Goal: Task Accomplishment & Management: Complete application form

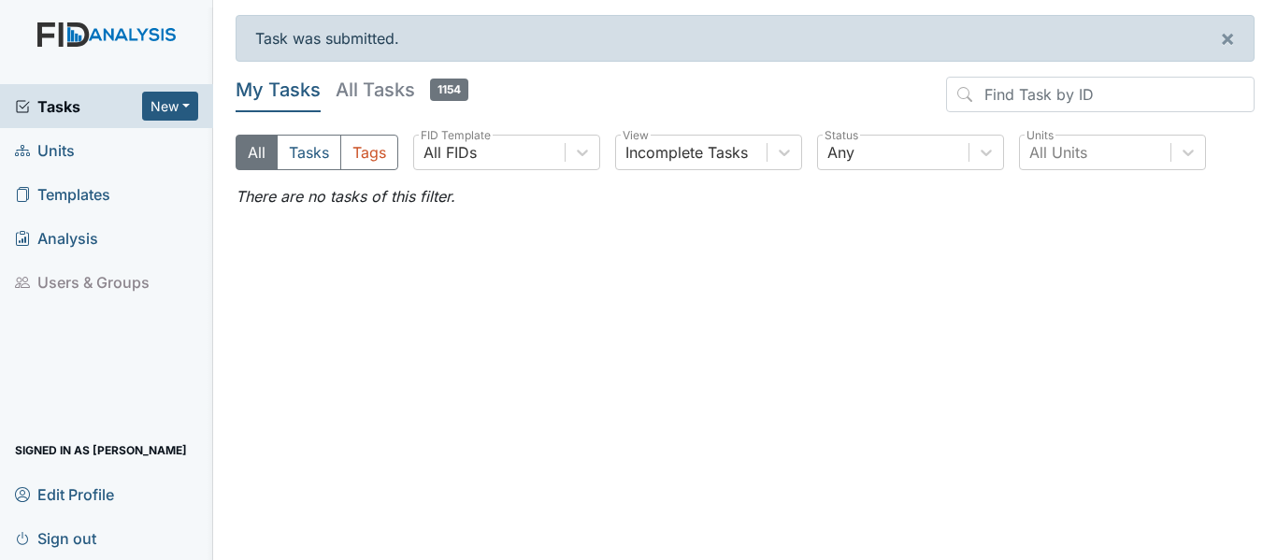
click at [63, 153] on span "Units" at bounding box center [45, 150] width 60 height 29
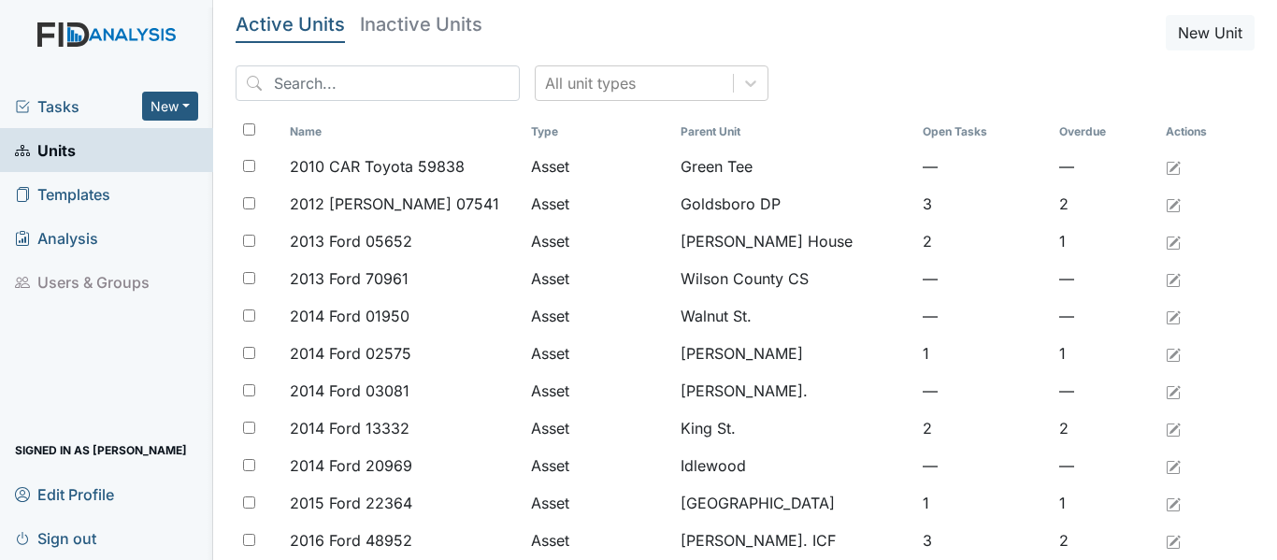
click at [42, 148] on span "Units" at bounding box center [45, 150] width 61 height 29
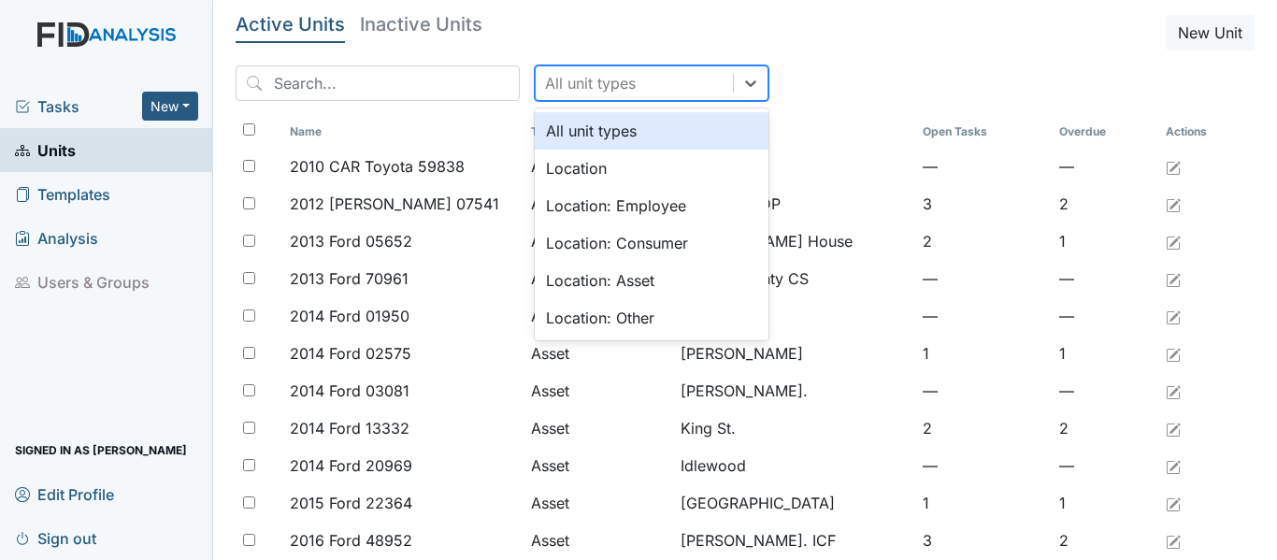
click at [582, 83] on div "All unit types" at bounding box center [590, 83] width 91 height 22
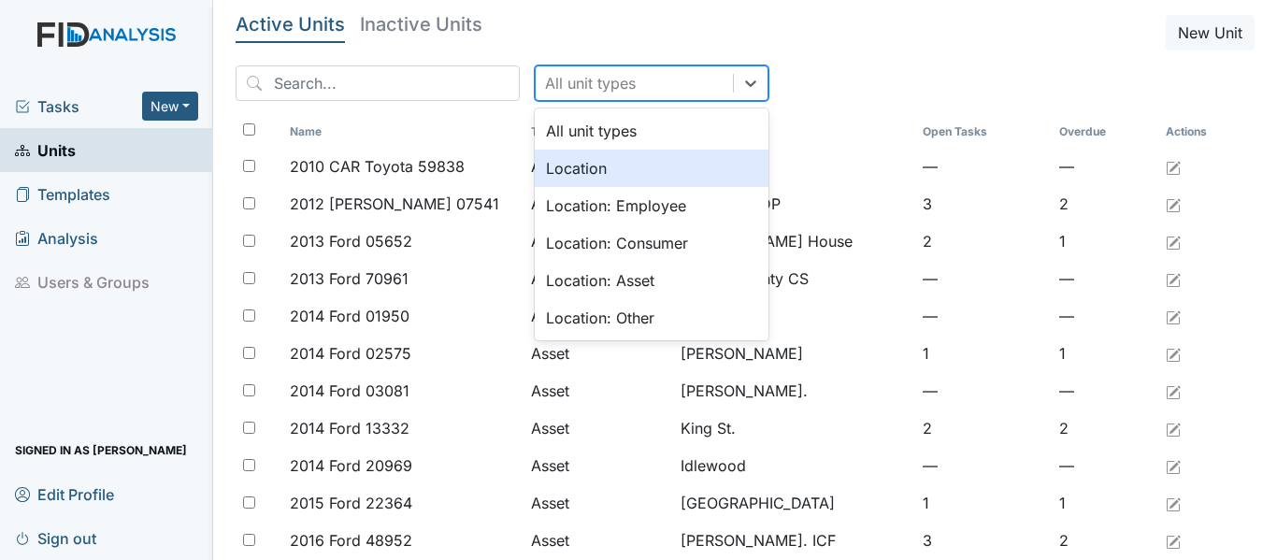
click at [593, 169] on div "Location" at bounding box center [652, 168] width 234 height 37
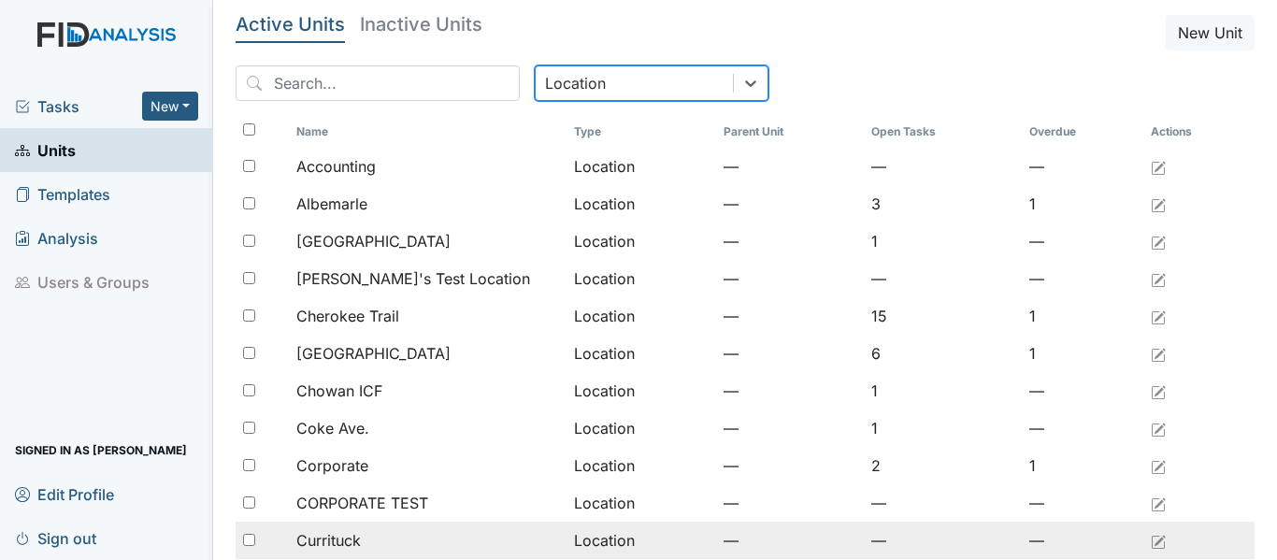
click at [248, 541] on input "checkbox" at bounding box center [249, 540] width 12 height 12
checkbox input "true"
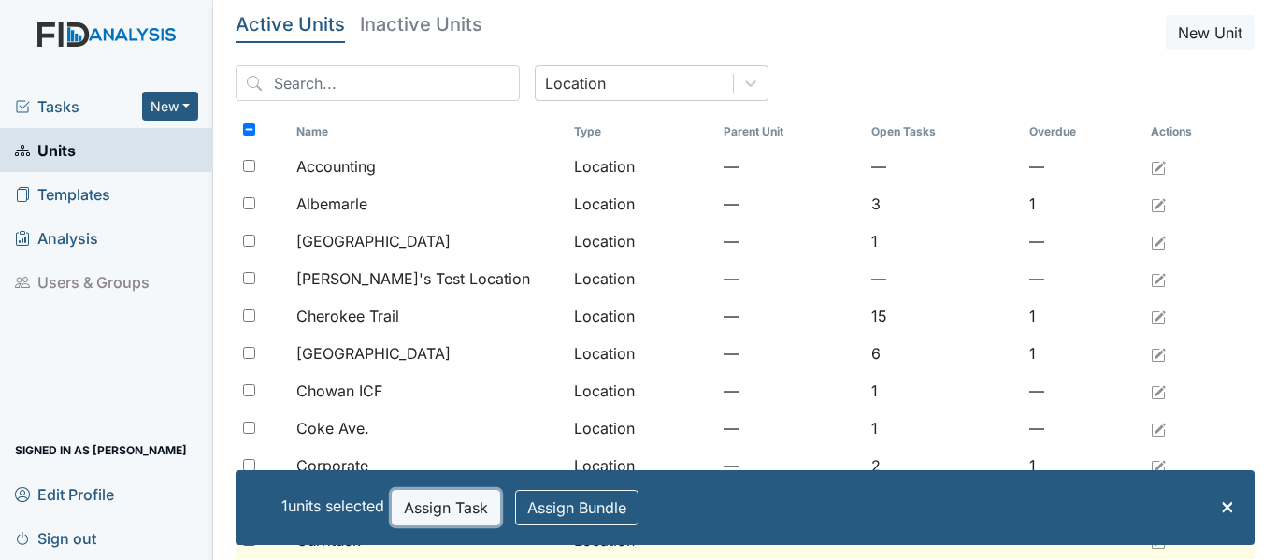
click at [464, 512] on button "Assign Task" at bounding box center [446, 508] width 108 height 36
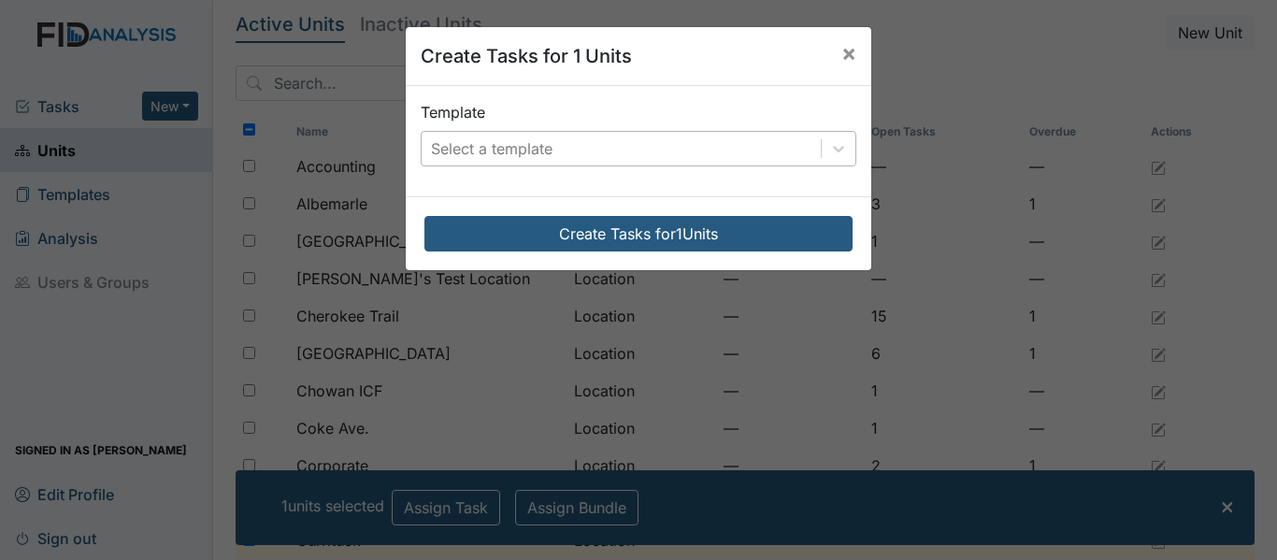
click at [571, 136] on div "Select a template" at bounding box center [621, 149] width 399 height 34
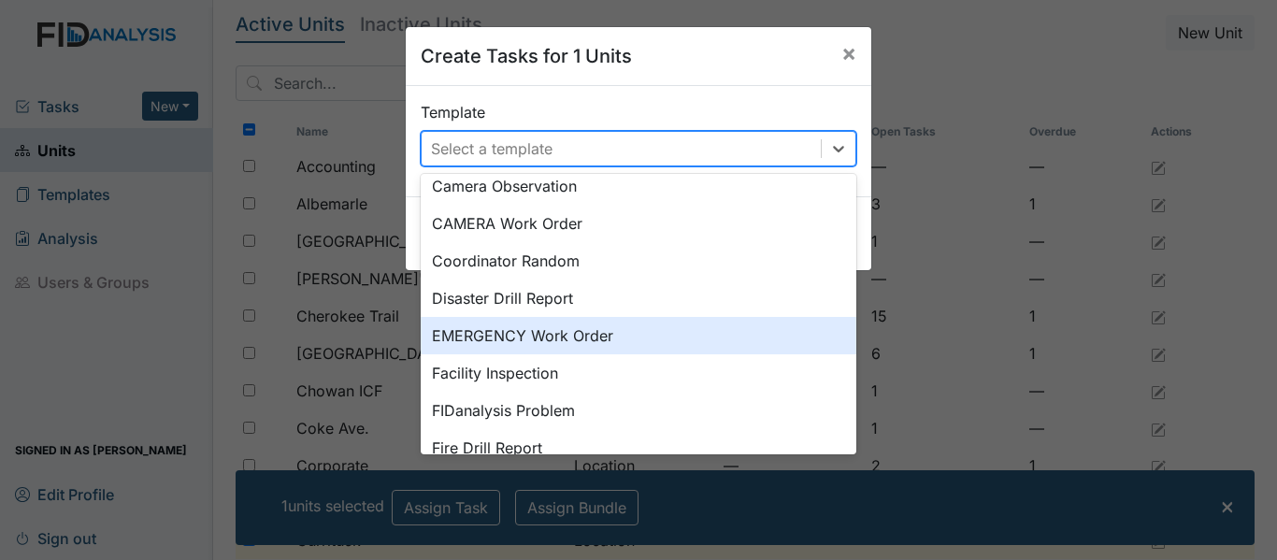
scroll to position [280, 0]
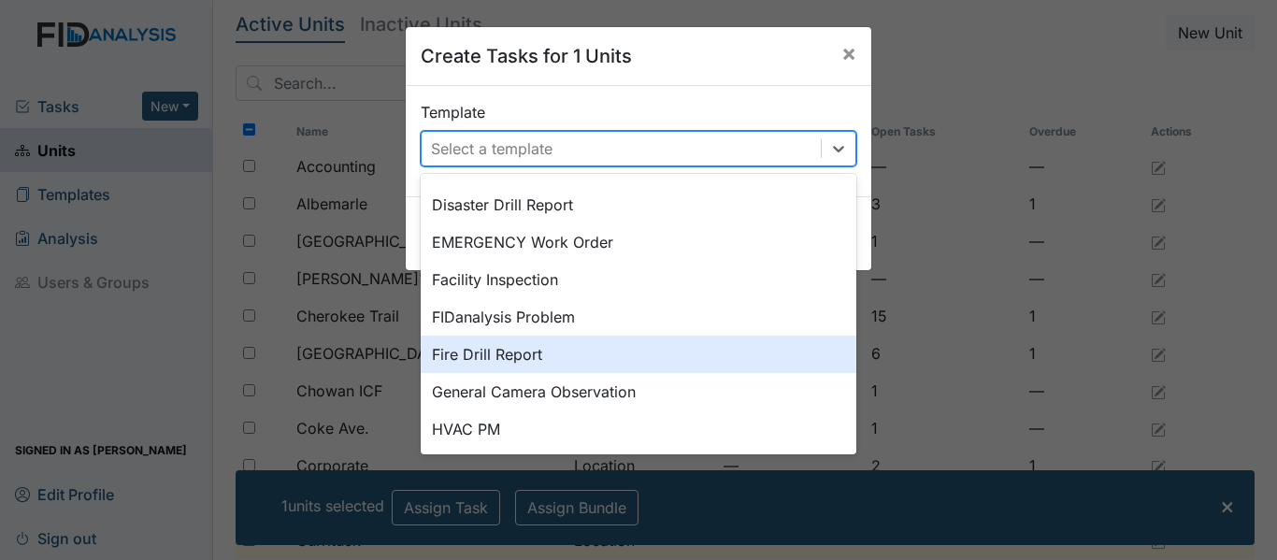
click at [561, 352] on div "Fire Drill Report" at bounding box center [639, 354] width 436 height 37
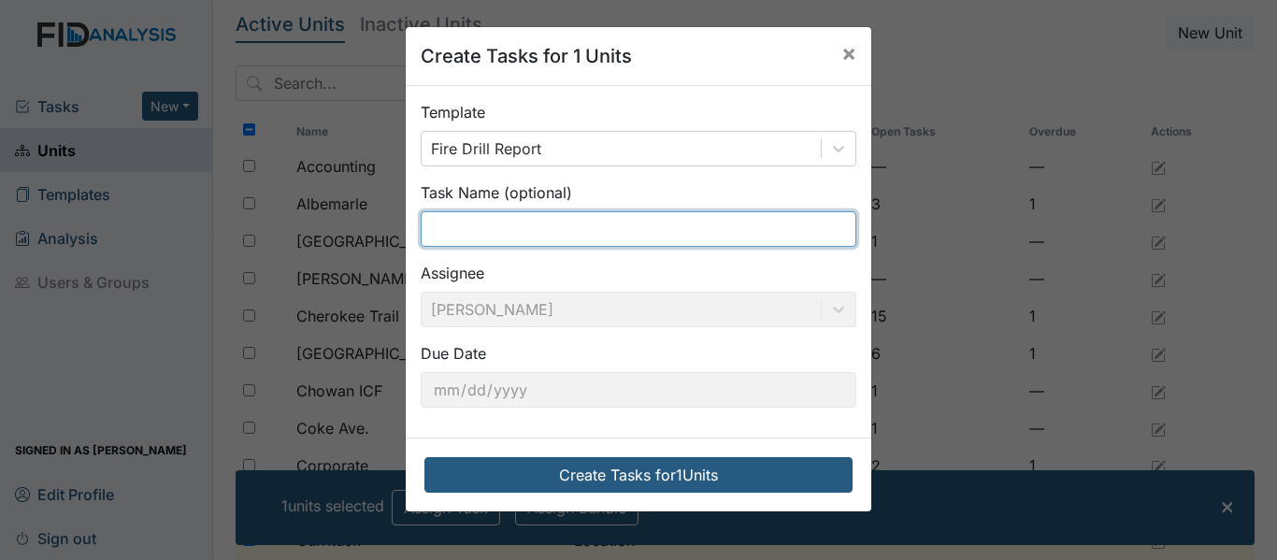
click at [518, 216] on input "text" at bounding box center [639, 229] width 436 height 36
click at [507, 233] on input "Fire Drill 1st shift 7am 3/2/25" at bounding box center [639, 229] width 436 height 36
click at [562, 231] on input "Fire Drill 3rd shift 7am 3/2/25" at bounding box center [639, 229] width 436 height 36
click at [605, 228] on input "Fire Drill 3rd shift 12am 3/2/25" at bounding box center [639, 229] width 436 height 36
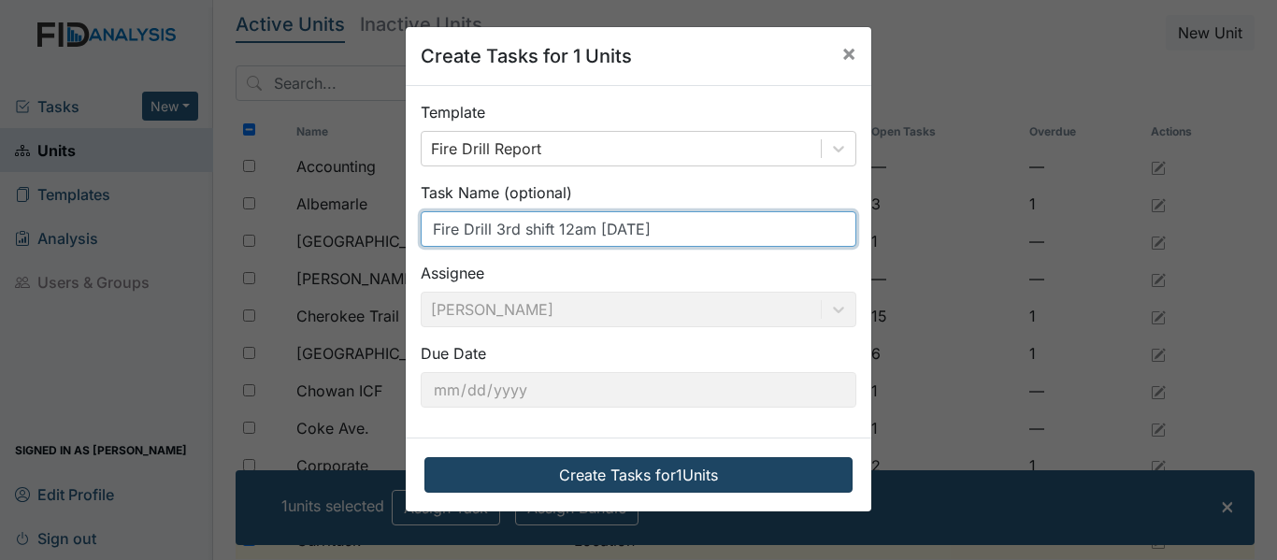
type input "Fire Drill 3rd shift 12am [DATE]"
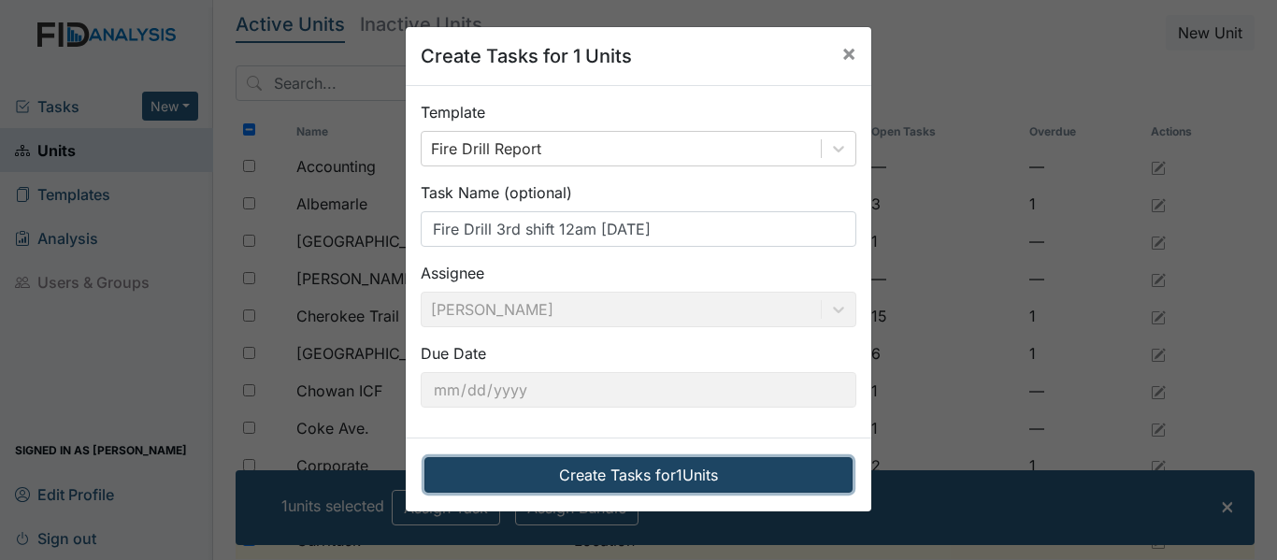
click at [646, 478] on button "Create Tasks for 1 Units" at bounding box center [638, 475] width 428 height 36
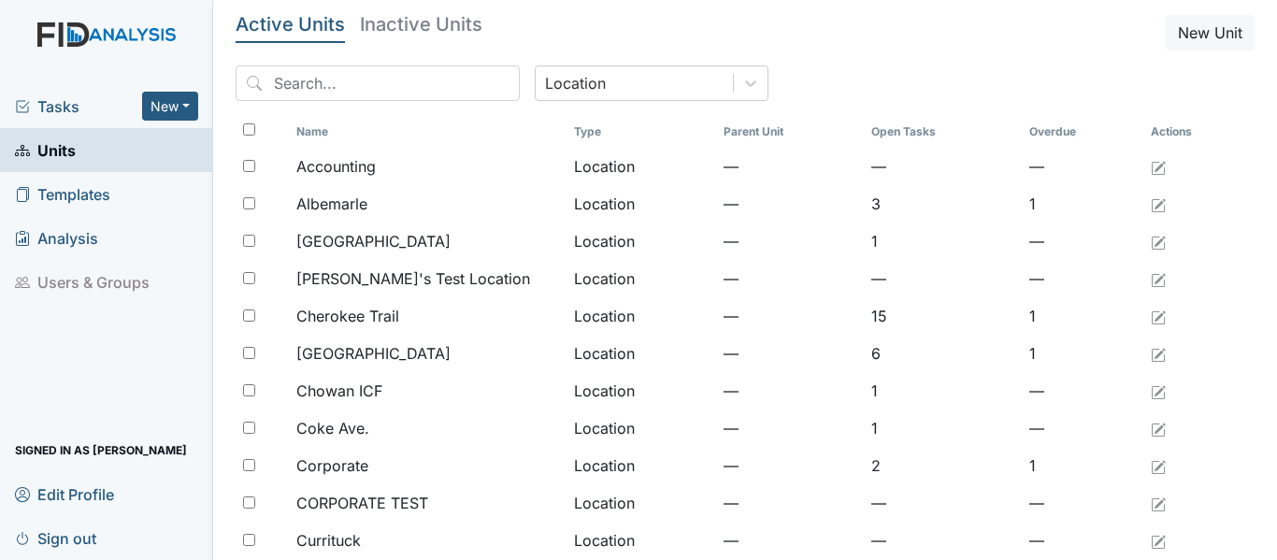
click at [53, 109] on span "Tasks" at bounding box center [78, 106] width 127 height 22
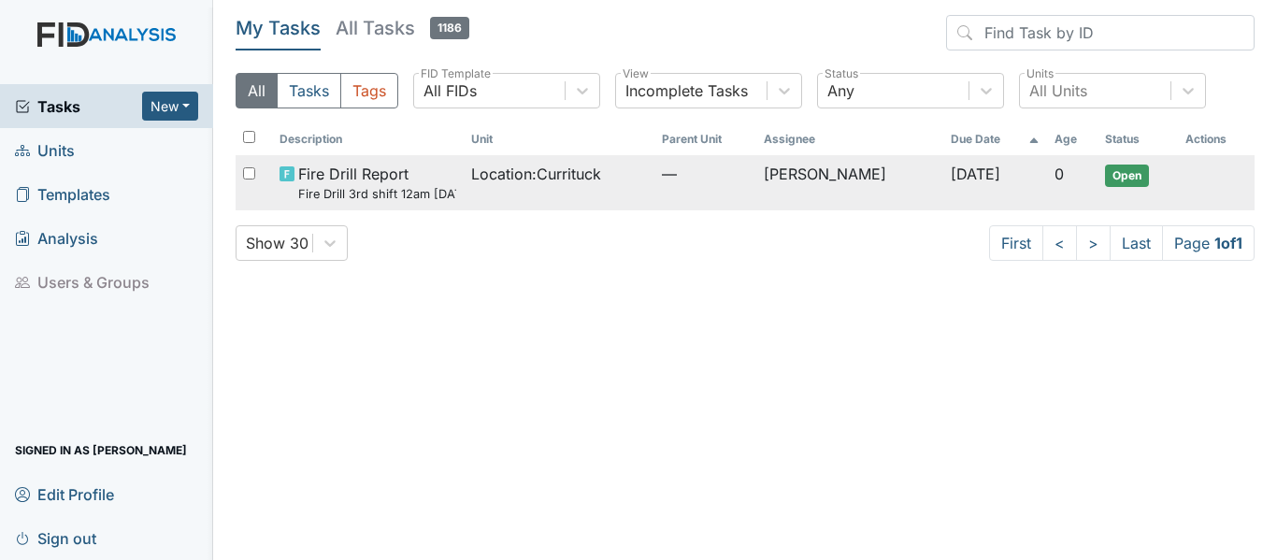
click at [475, 176] on span "Location : Currituck" at bounding box center [536, 174] width 130 height 22
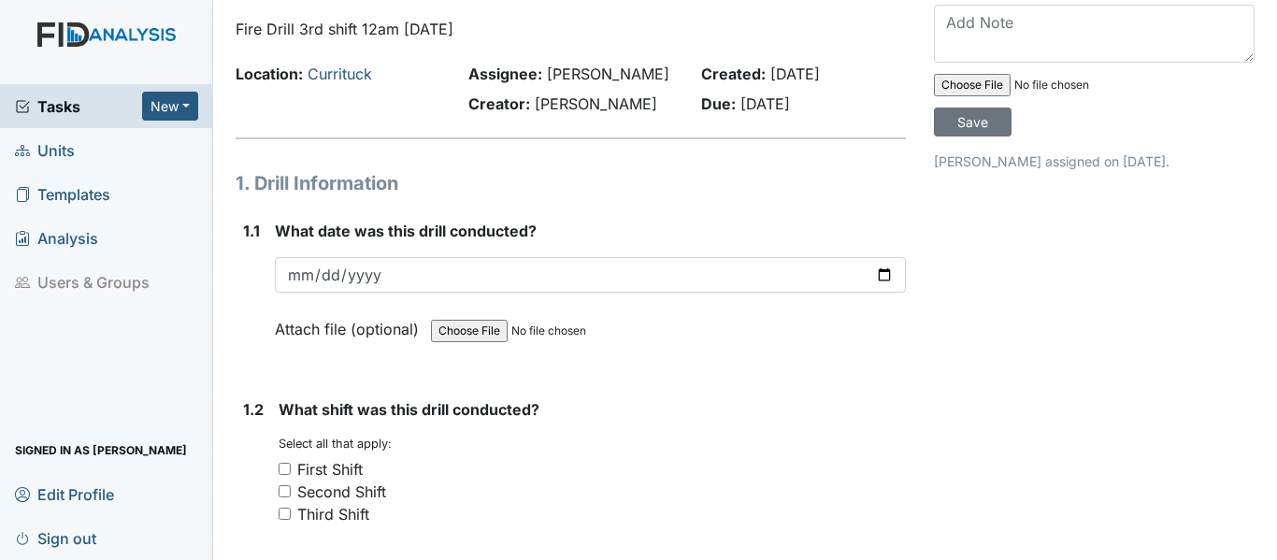
scroll to position [93, 0]
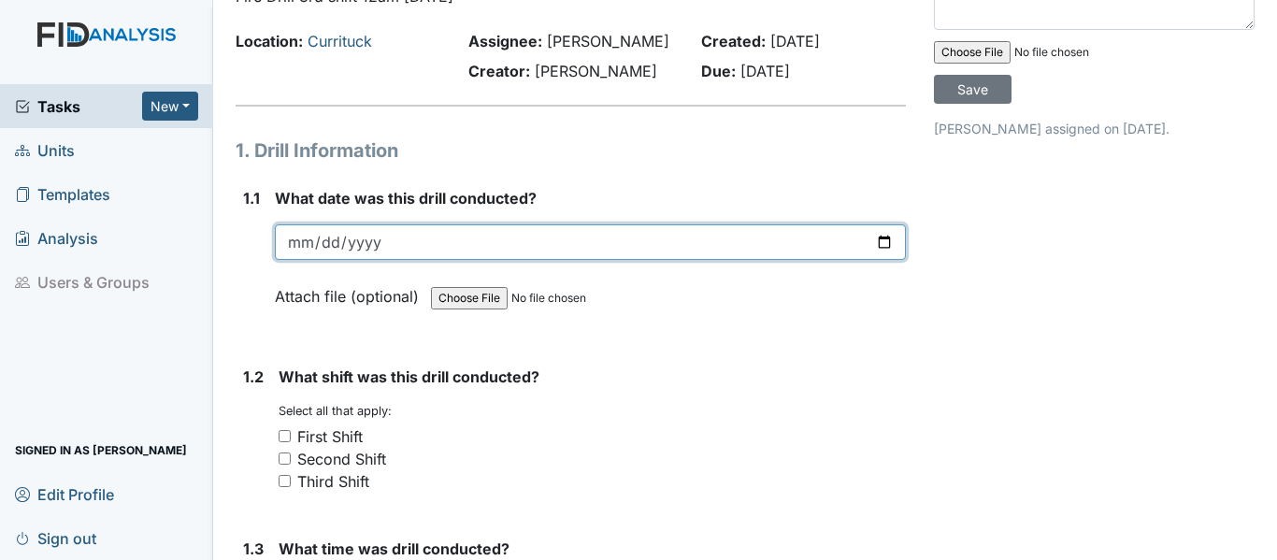
click at [826, 260] on input "date" at bounding box center [590, 242] width 631 height 36
type input "0202-08-08"
click at [823, 259] on input "date" at bounding box center [590, 242] width 631 height 36
type input "[DATE]"
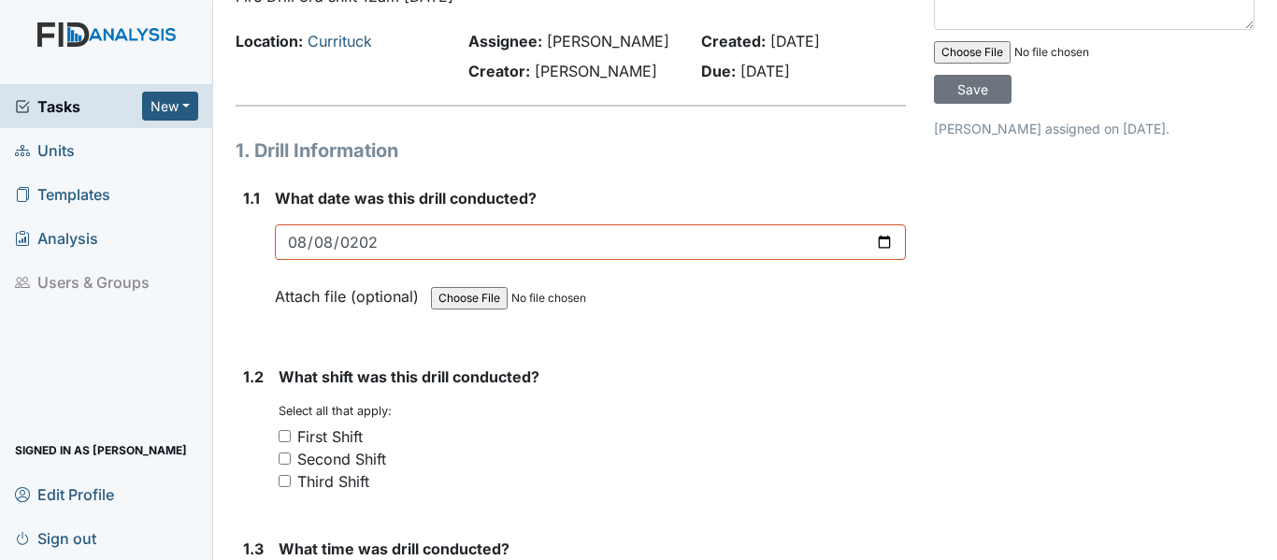
click at [283, 487] on input "Third Shift" at bounding box center [285, 481] width 12 height 12
checkbox input "true"
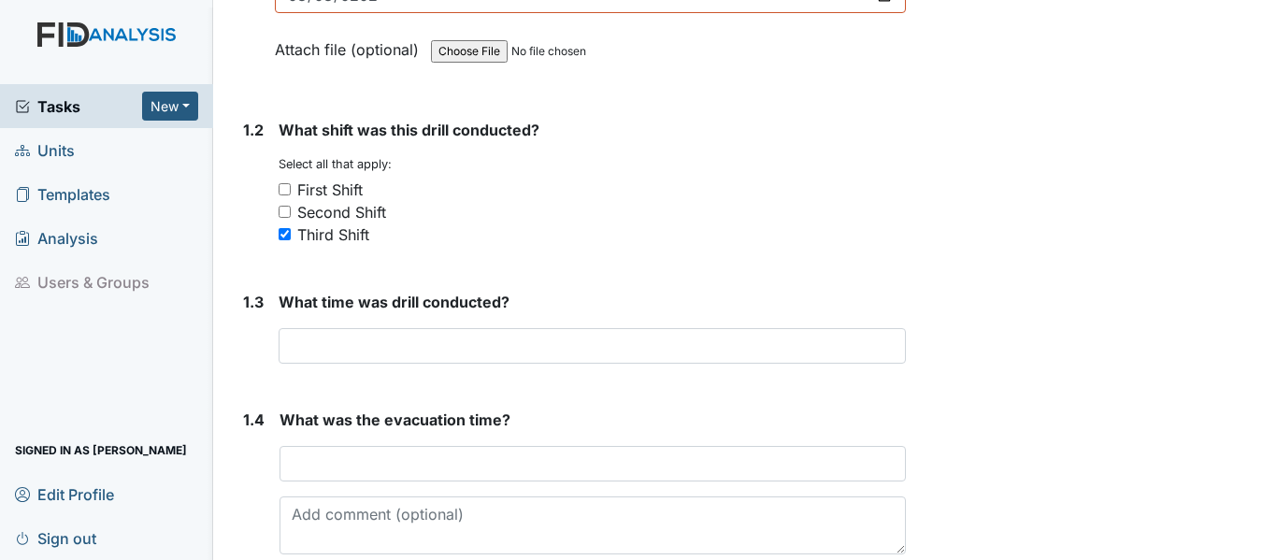
scroll to position [374, 0]
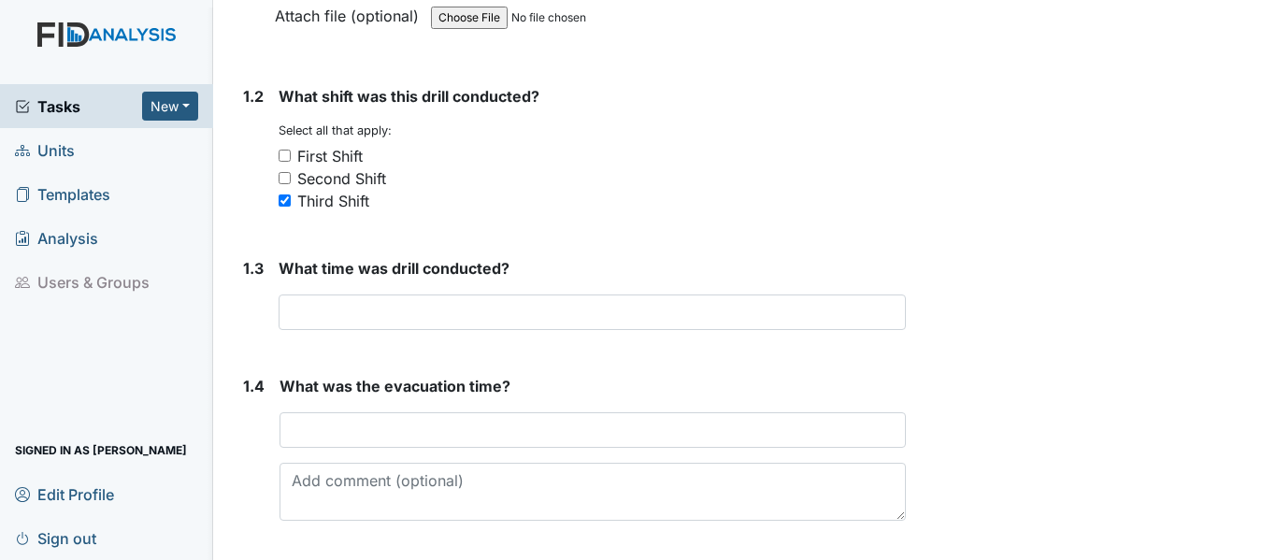
click at [508, 315] on div "What time was drill conducted? This field is required." at bounding box center [592, 293] width 627 height 73
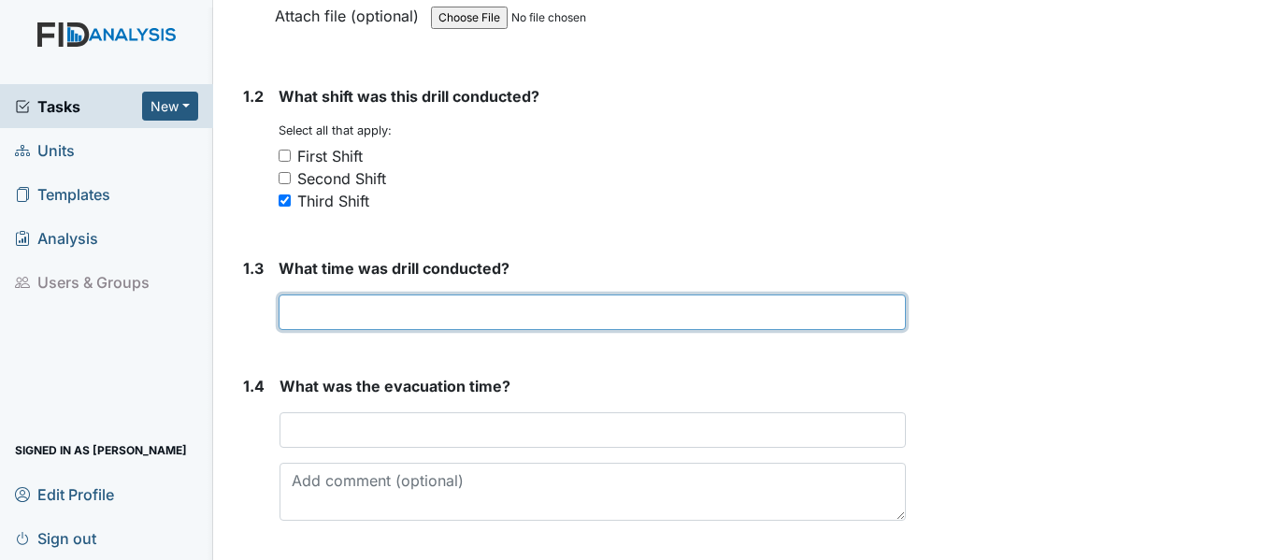
click at [504, 317] on input "text" at bounding box center [592, 312] width 627 height 36
drag, startPoint x: 486, startPoint y: 320, endPoint x: 331, endPoint y: 349, distance: 157.8
click at [331, 330] on input "12am 1min 20 sec" at bounding box center [592, 312] width 627 height 36
type input "12am 1min 20 sec"
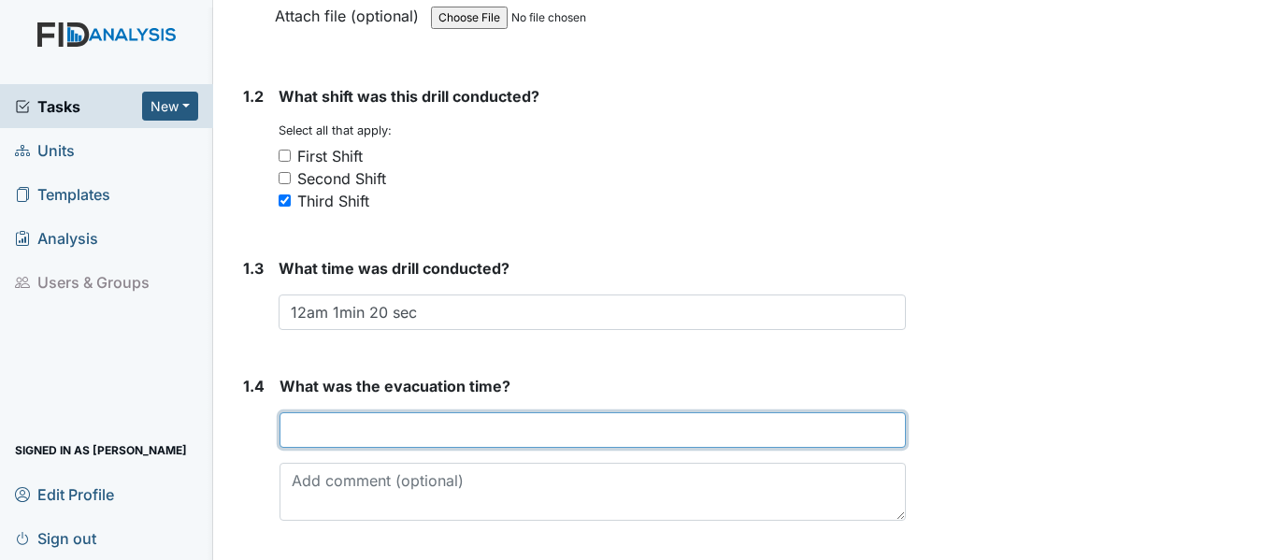
click at [361, 448] on input "text" at bounding box center [592, 430] width 626 height 36
paste input "1min 20 sec"
type input "1min 20 sec"
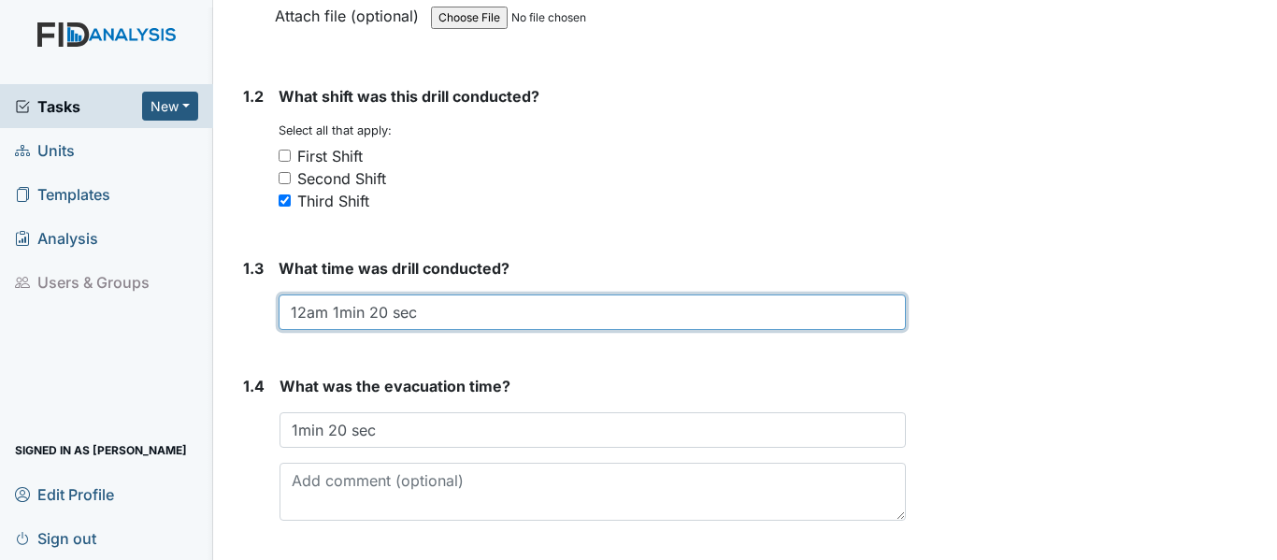
drag, startPoint x: 427, startPoint y: 328, endPoint x: 387, endPoint y: 284, distance: 59.5
click at [338, 330] on input "12am 1min 20 sec" at bounding box center [592, 312] width 627 height 36
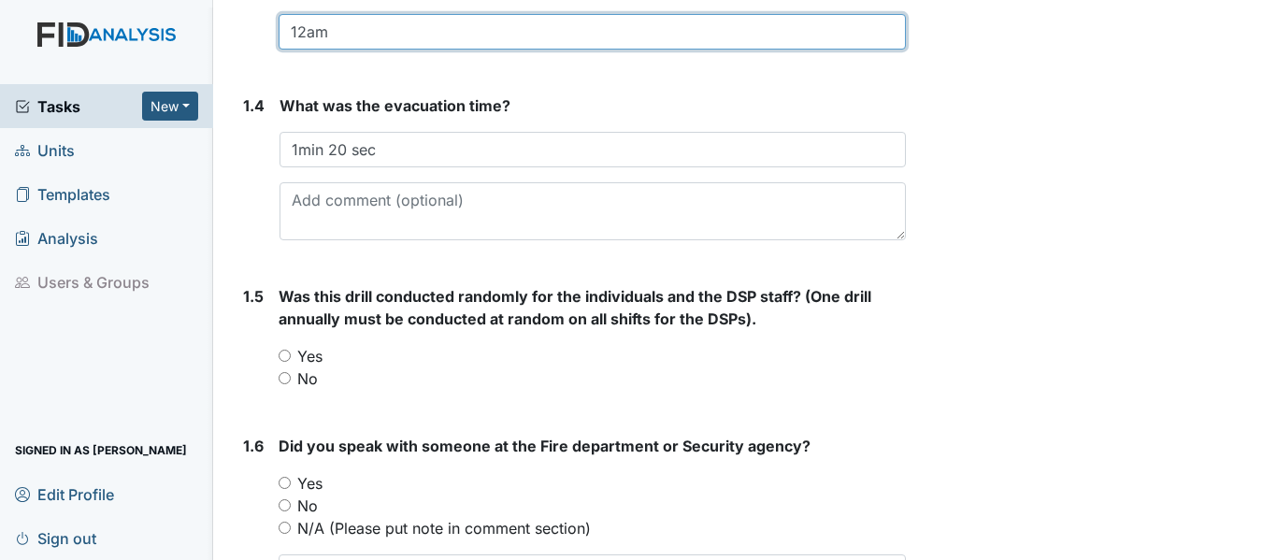
scroll to position [748, 0]
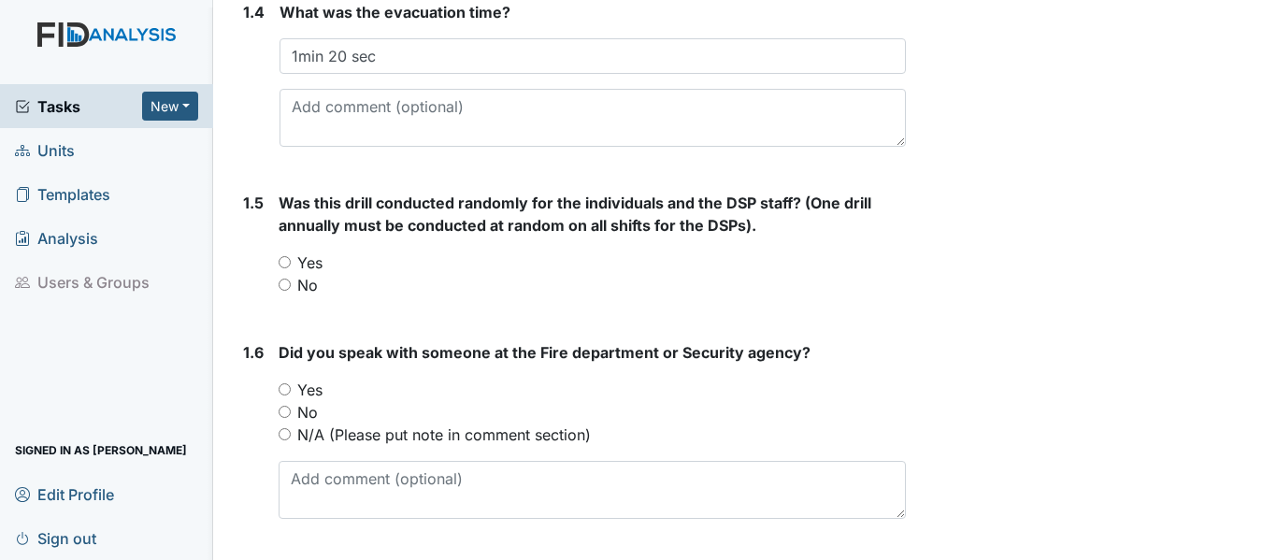
type input "12am"
click at [287, 291] on input "No" at bounding box center [285, 285] width 12 height 12
radio input "true"
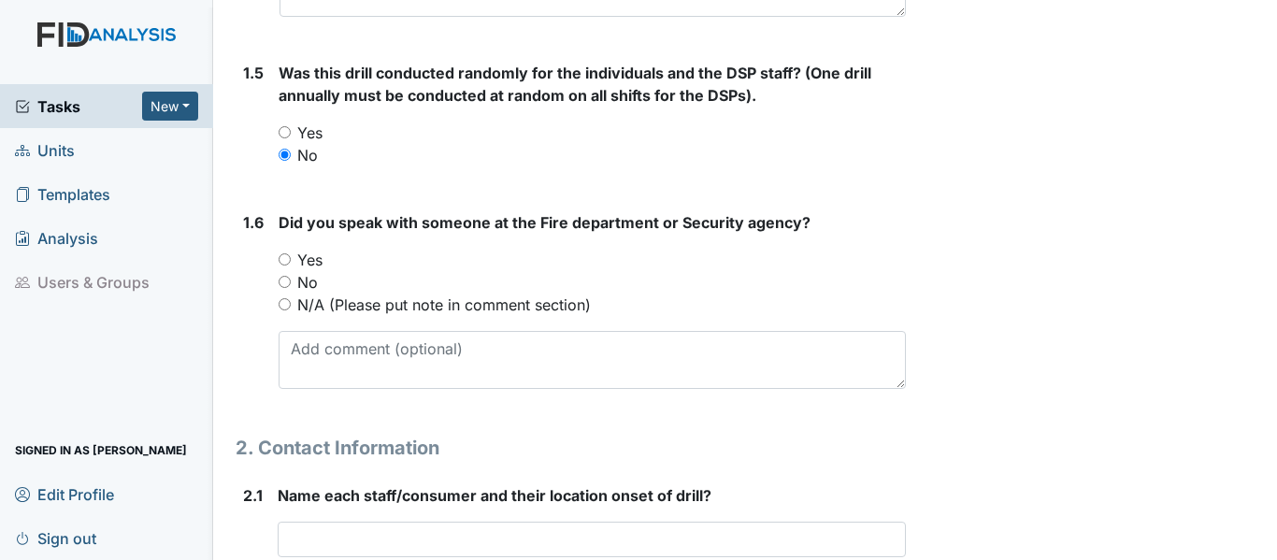
scroll to position [935, 0]
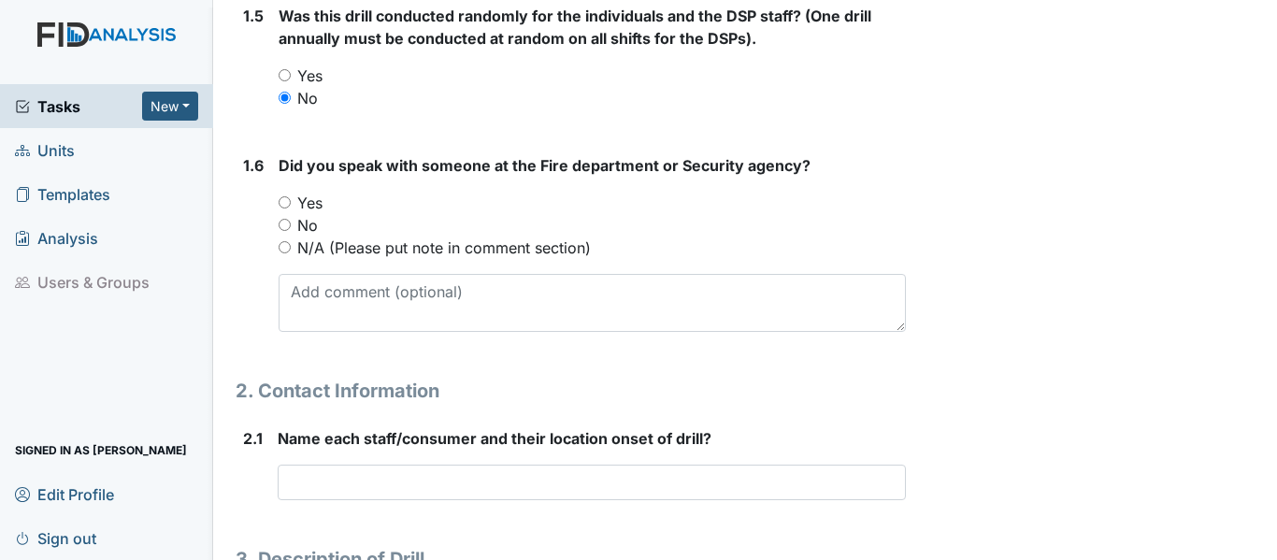
click at [285, 253] on input "N/A (Please put note in comment section)" at bounding box center [285, 247] width 12 height 12
radio input "true"
click at [285, 231] on input "No" at bounding box center [285, 225] width 12 height 12
radio input "true"
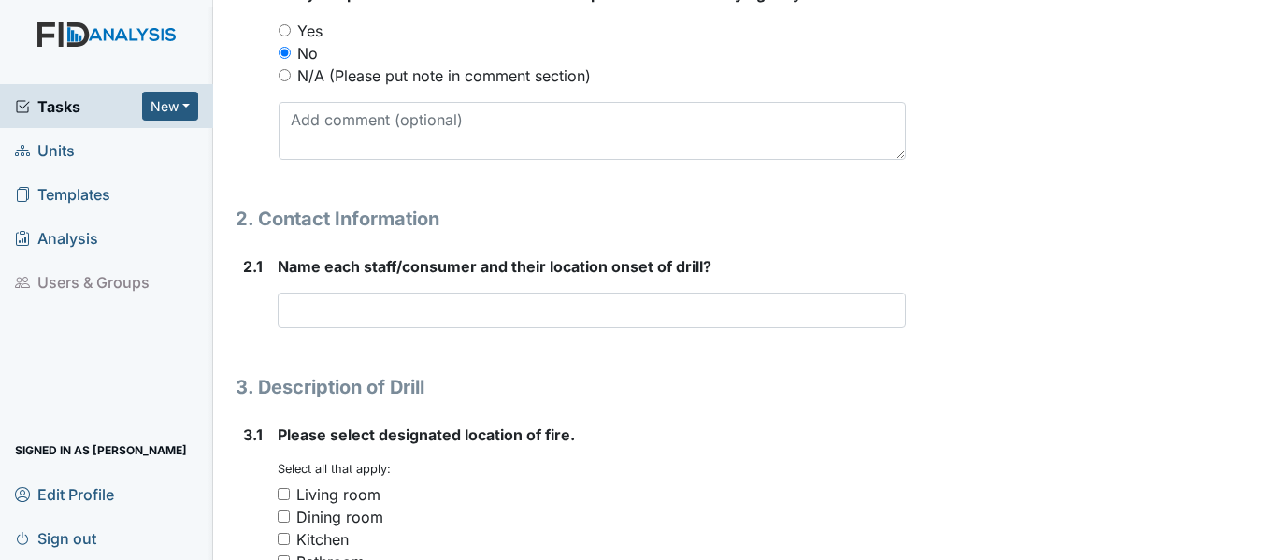
scroll to position [1122, 0]
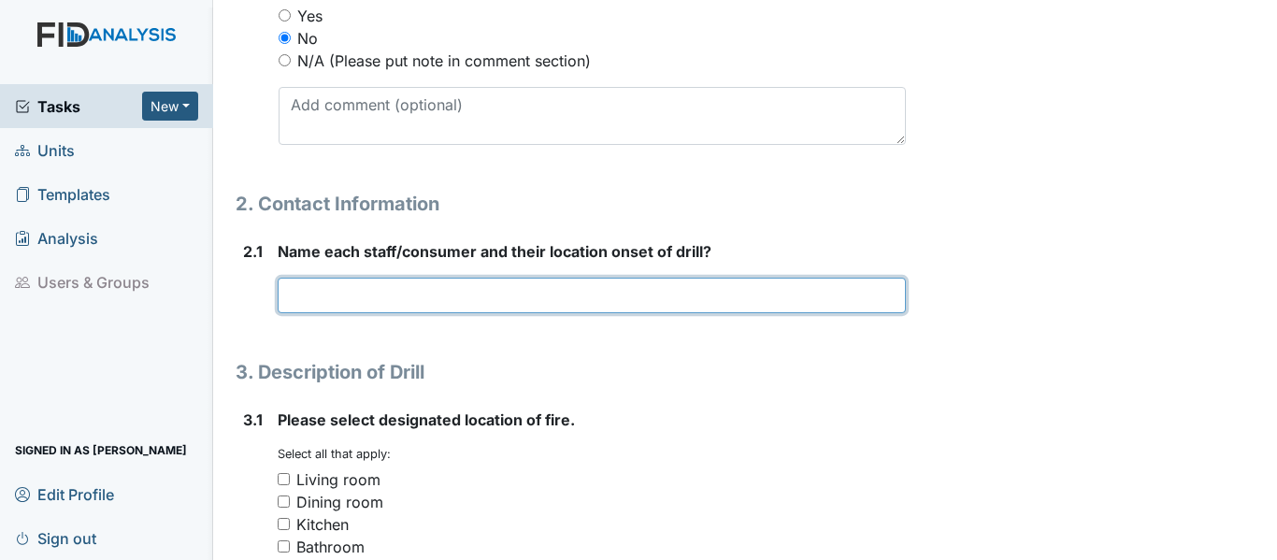
click at [301, 313] on input "text" at bounding box center [592, 296] width 628 height 36
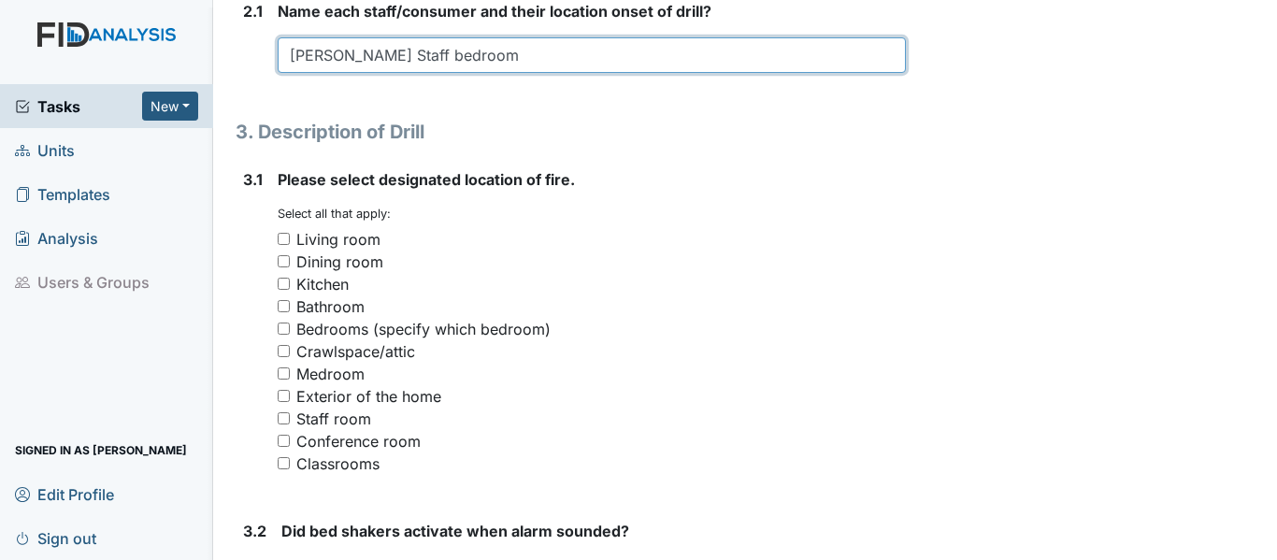
scroll to position [1402, 0]
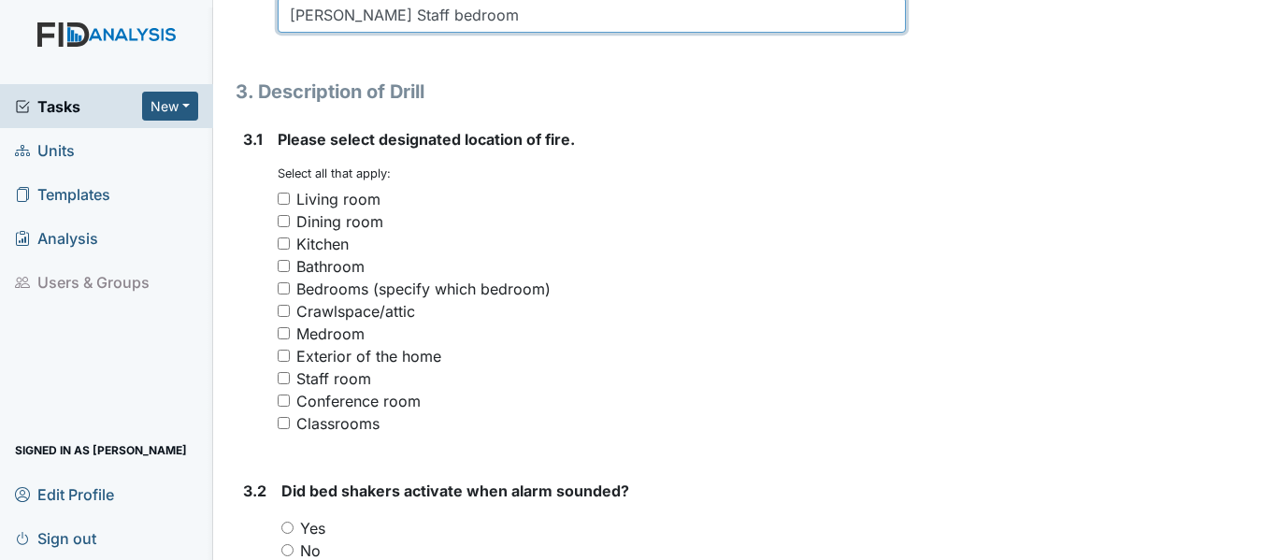
type input "[PERSON_NAME] Staff bedroom"
click at [274, 265] on div "3.1 Please select designated location of fire. You must select one or more of t…" at bounding box center [571, 289] width 670 height 322
click at [282, 250] on input "Kitchen" at bounding box center [284, 243] width 12 height 12
checkbox input "true"
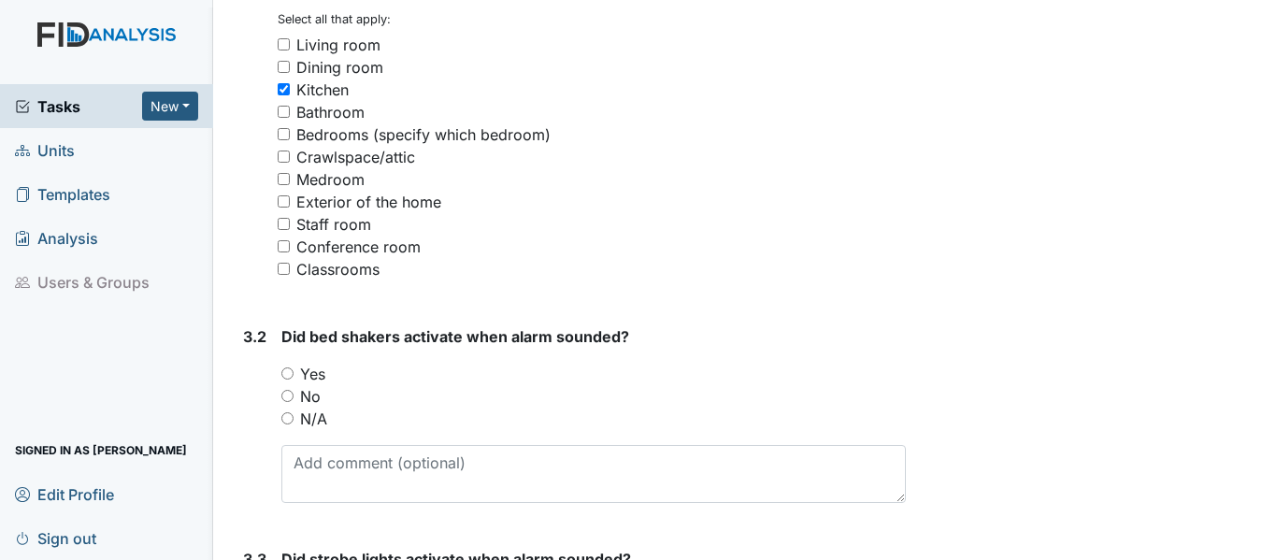
scroll to position [1589, 0]
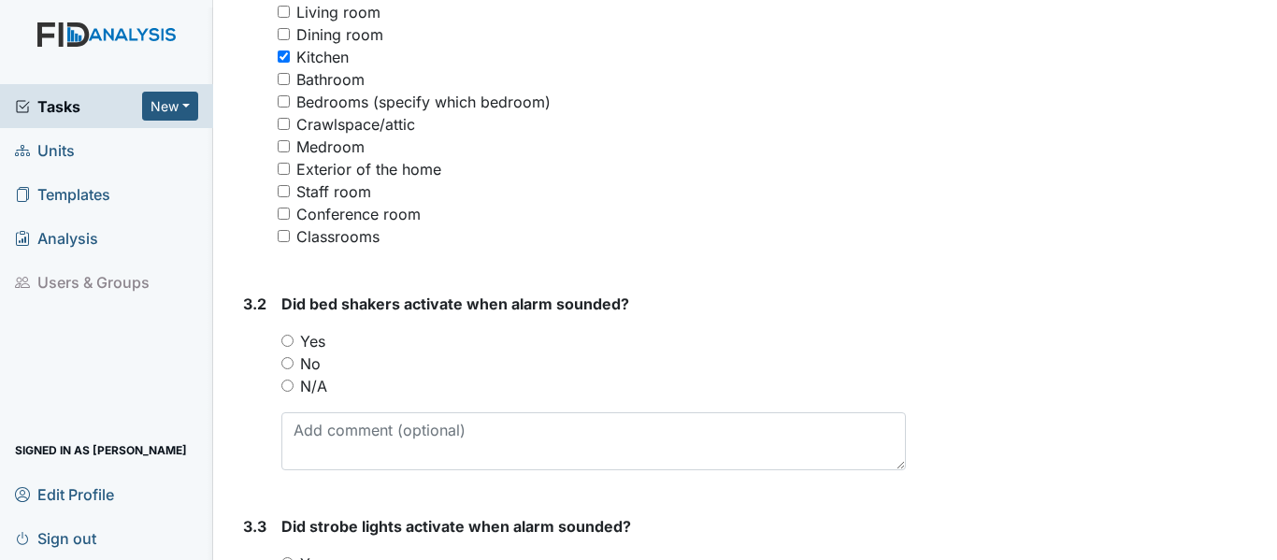
click at [287, 369] on input "No" at bounding box center [287, 363] width 12 height 12
radio input "true"
click at [282, 392] on input "N/A" at bounding box center [287, 385] width 12 height 12
radio input "true"
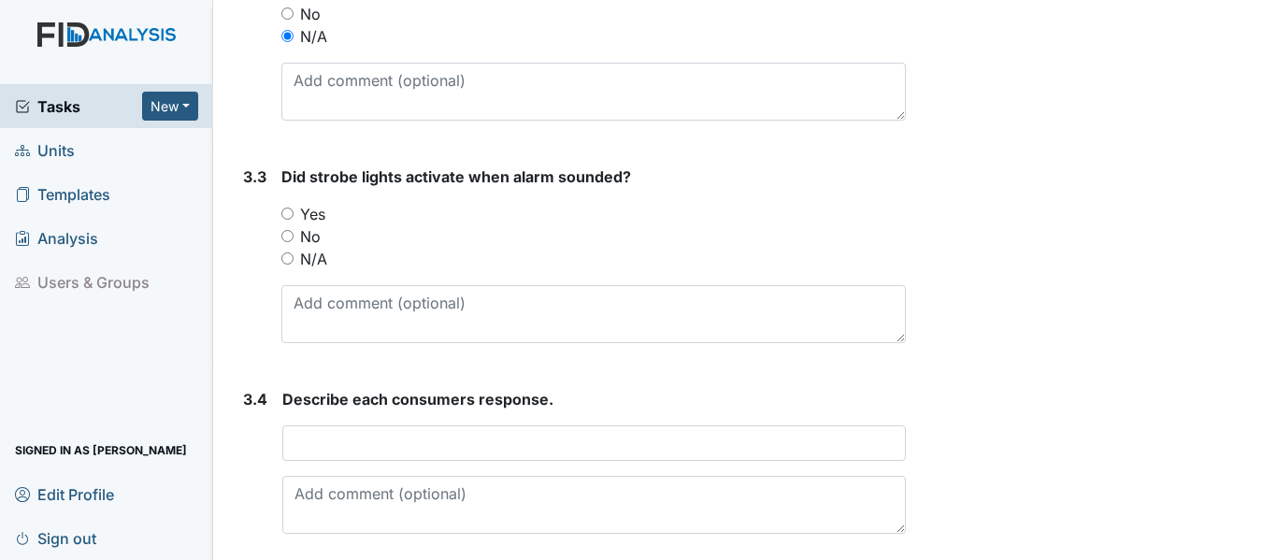
scroll to position [1963, 0]
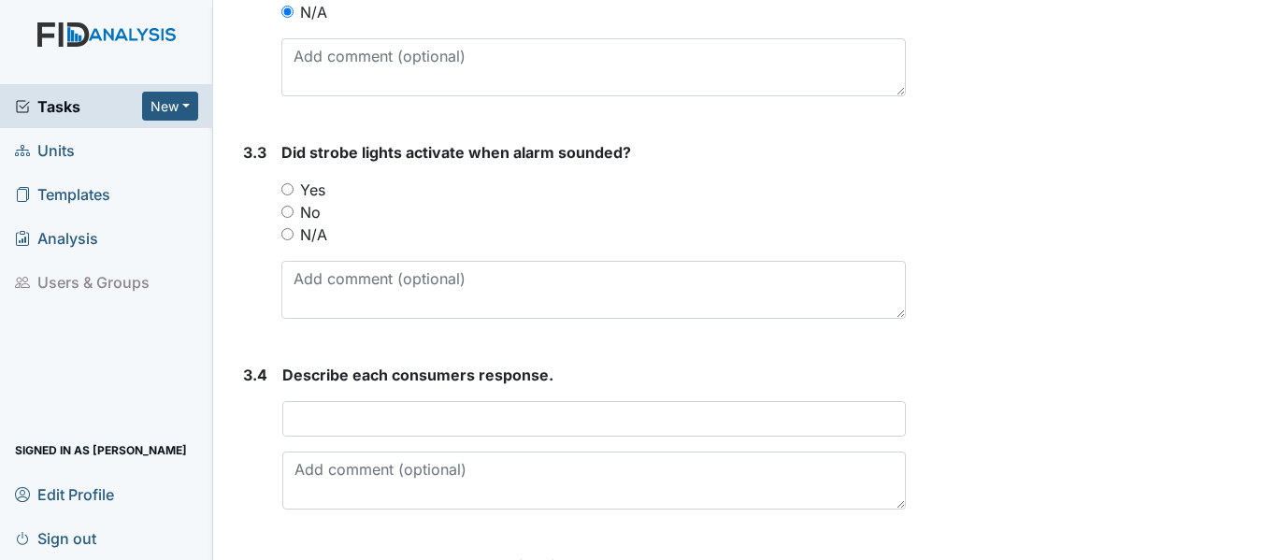
click at [283, 195] on input "Yes" at bounding box center [287, 189] width 12 height 12
radio input "true"
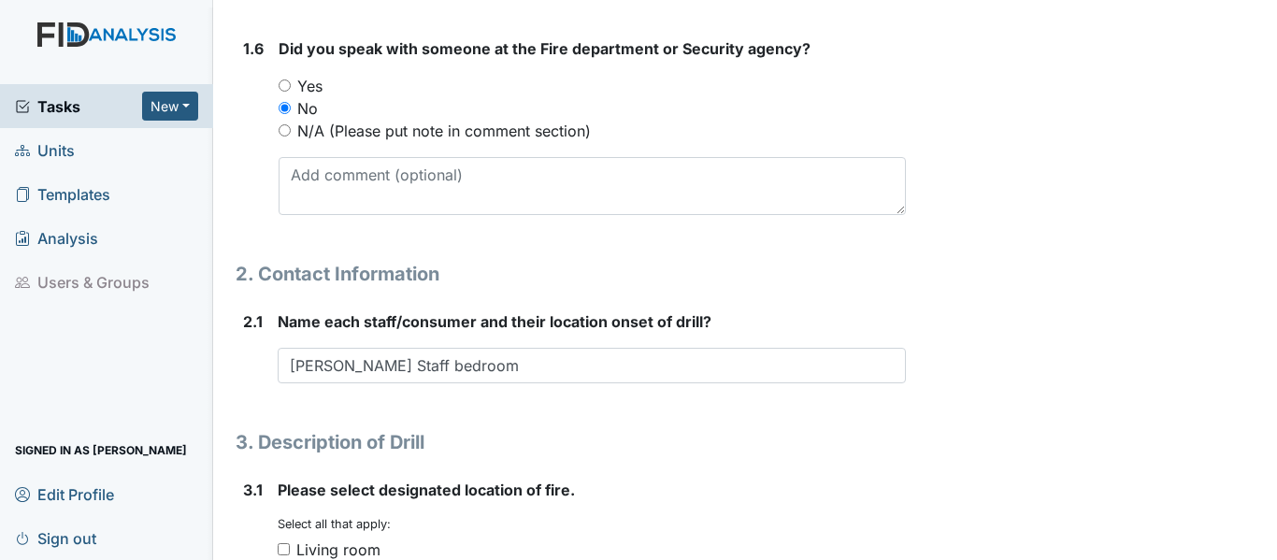
scroll to position [935, 0]
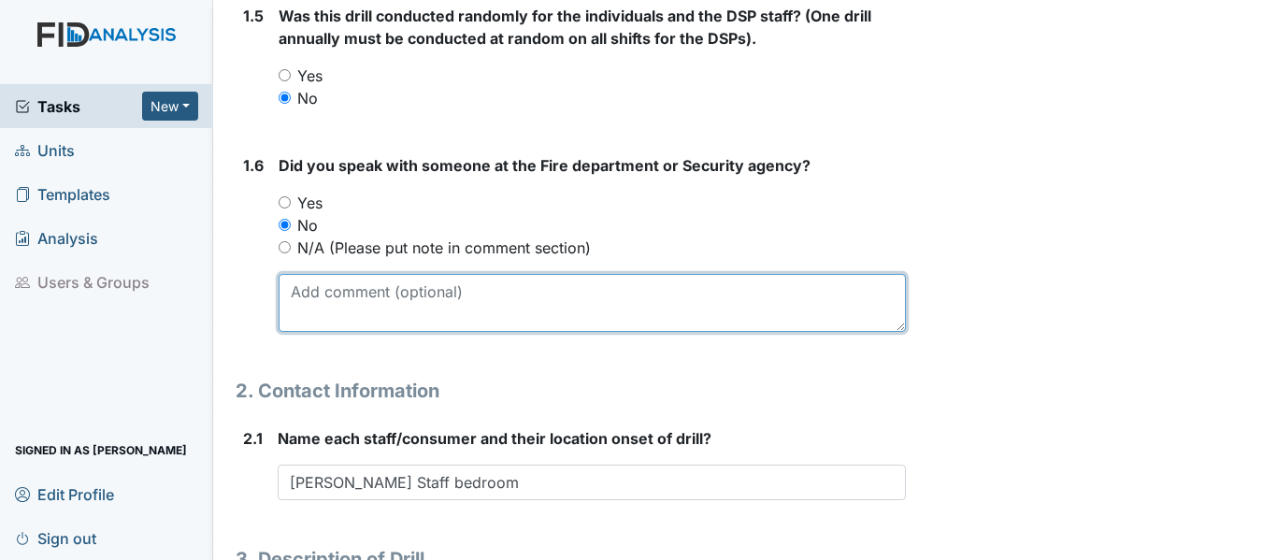
click at [463, 332] on textarea at bounding box center [592, 303] width 627 height 58
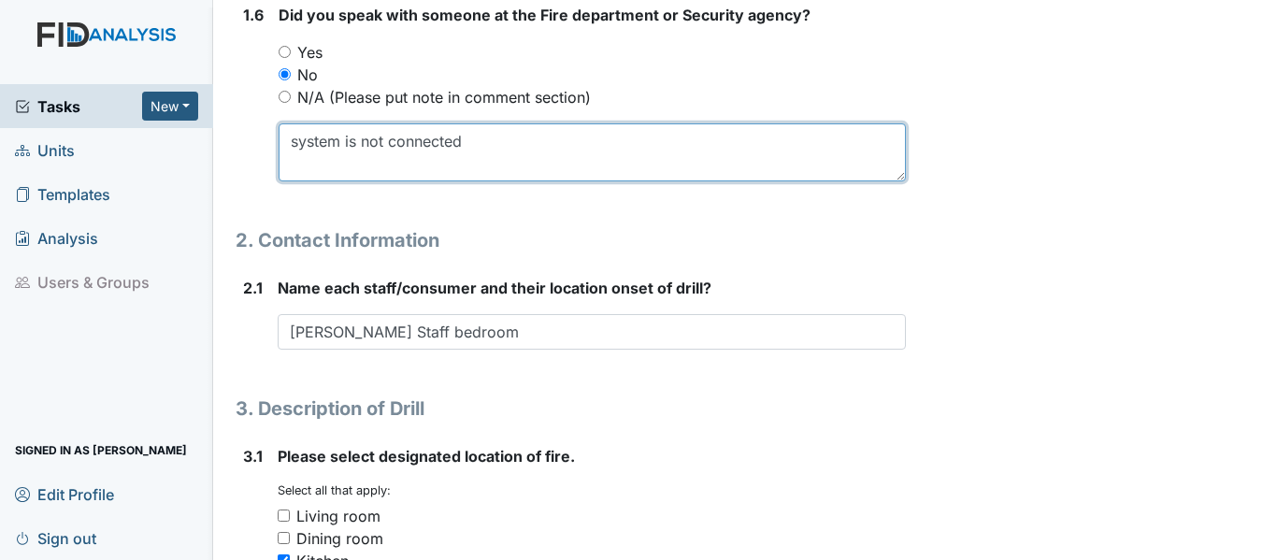
scroll to position [1122, 0]
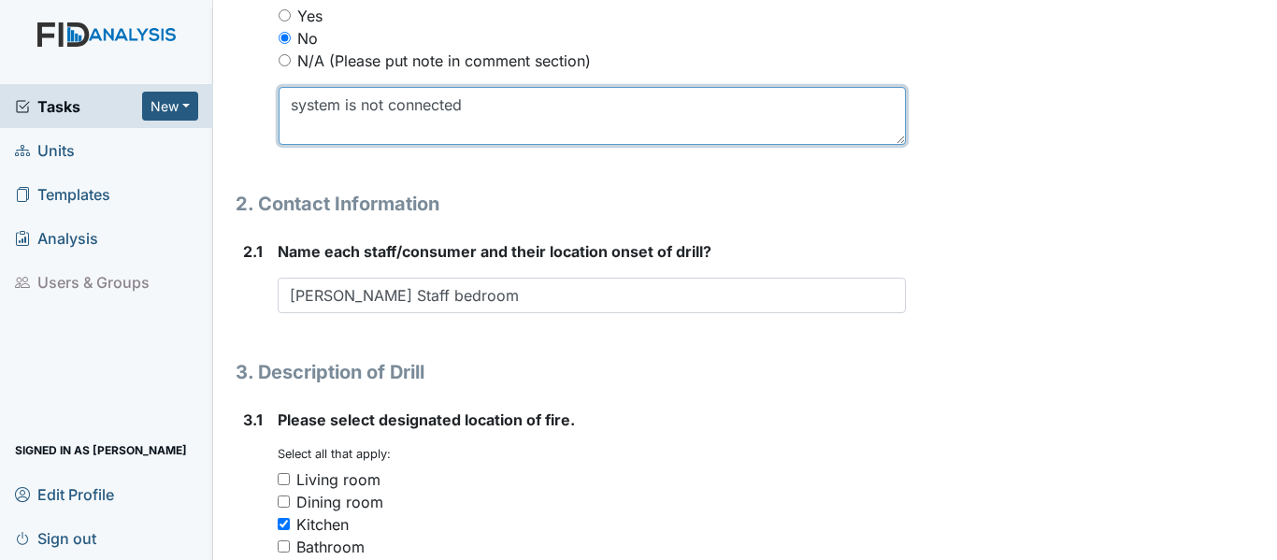
type textarea "system is not connected"
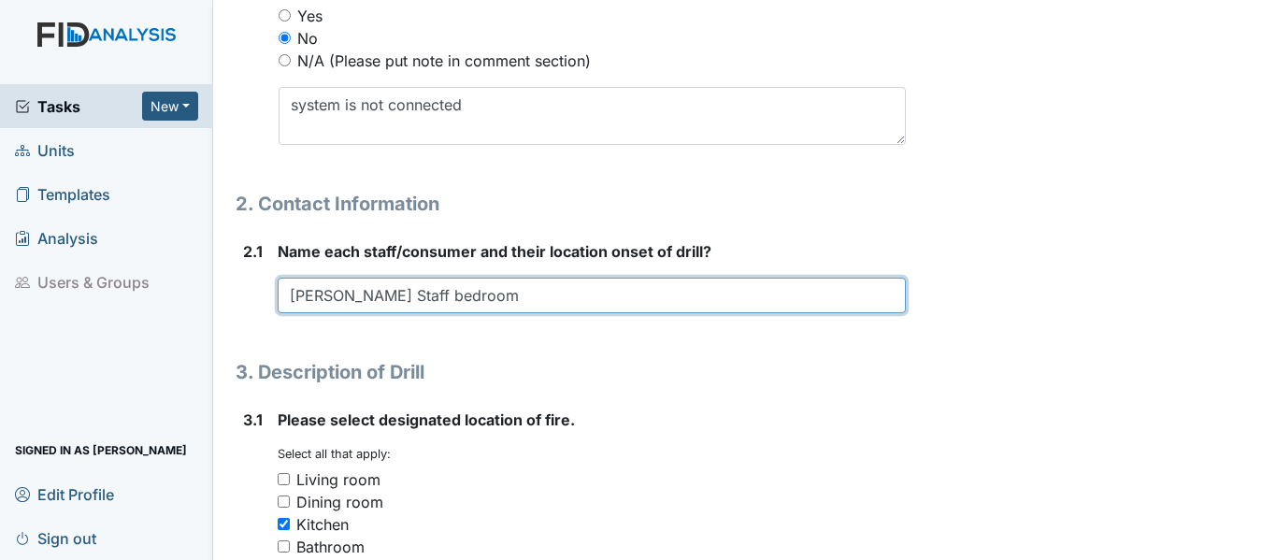
click at [493, 310] on input "[PERSON_NAME] Staff bedroom" at bounding box center [592, 296] width 628 height 36
click at [623, 313] on input "[PERSON_NAME] Staff bedroom, All consumers were aleep in bedrooms" at bounding box center [592, 296] width 628 height 36
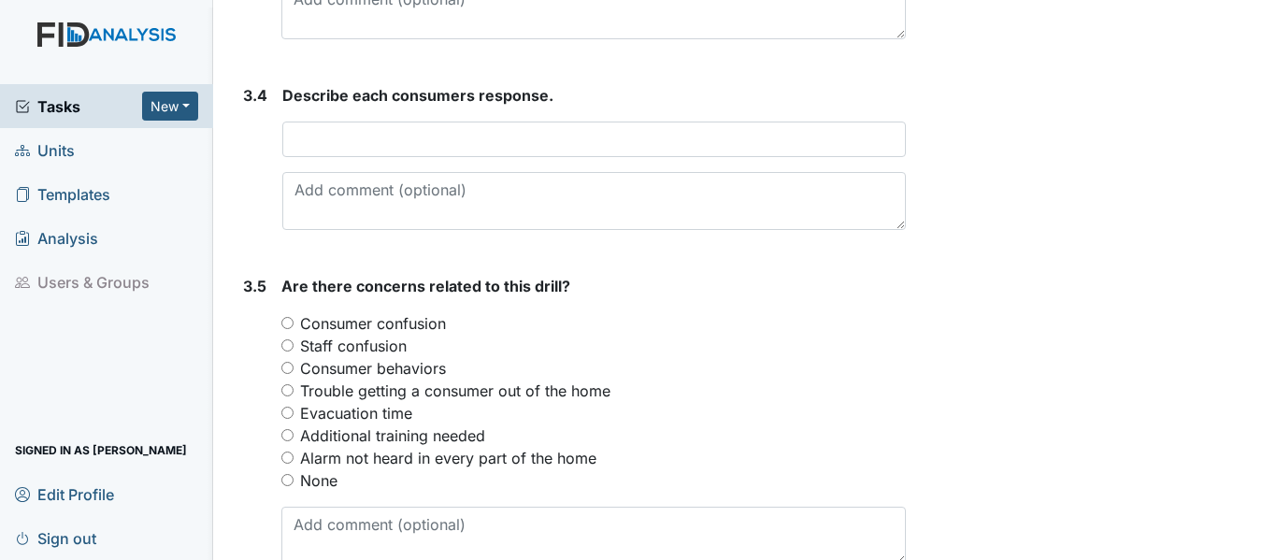
scroll to position [2243, 0]
type input "[PERSON_NAME] Staff bedroom, All consumers were asleep in bedrooms"
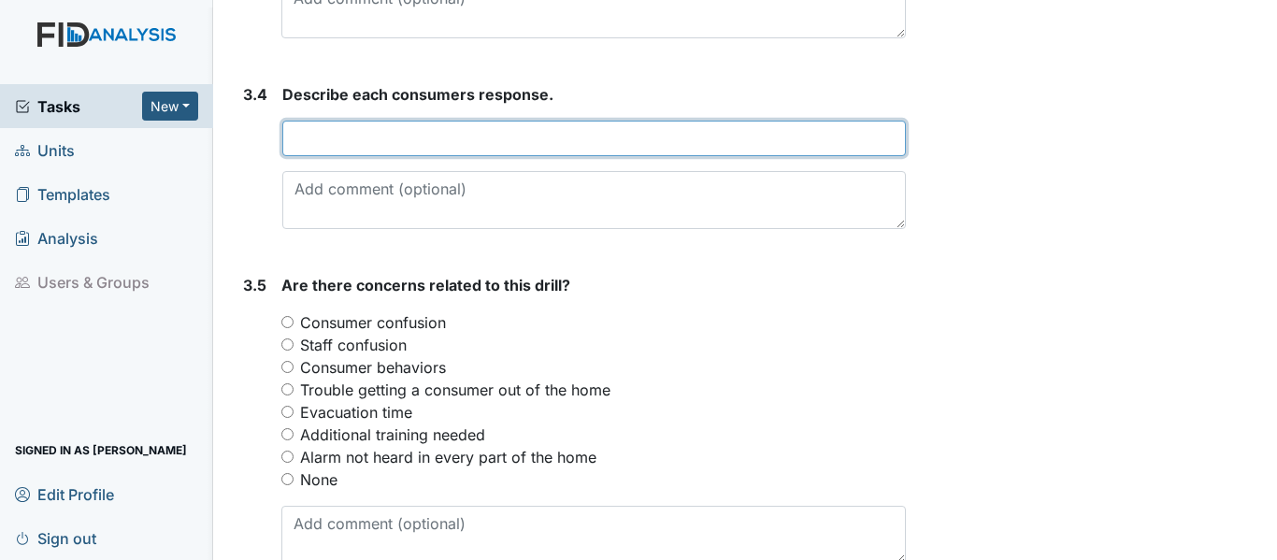
click at [457, 156] on input "text" at bounding box center [593, 139] width 623 height 36
click at [580, 156] on input "All consumers made it out the door in a timely nammer, yo the [PERSON_NAME] loc…" at bounding box center [593, 139] width 623 height 36
drag, startPoint x: 580, startPoint y: 160, endPoint x: 553, endPoint y: 175, distance: 31.0
click at [552, 156] on input "All consumers made it out the door in a timely nammer, yo the [PERSON_NAME] loc…" at bounding box center [593, 139] width 623 height 36
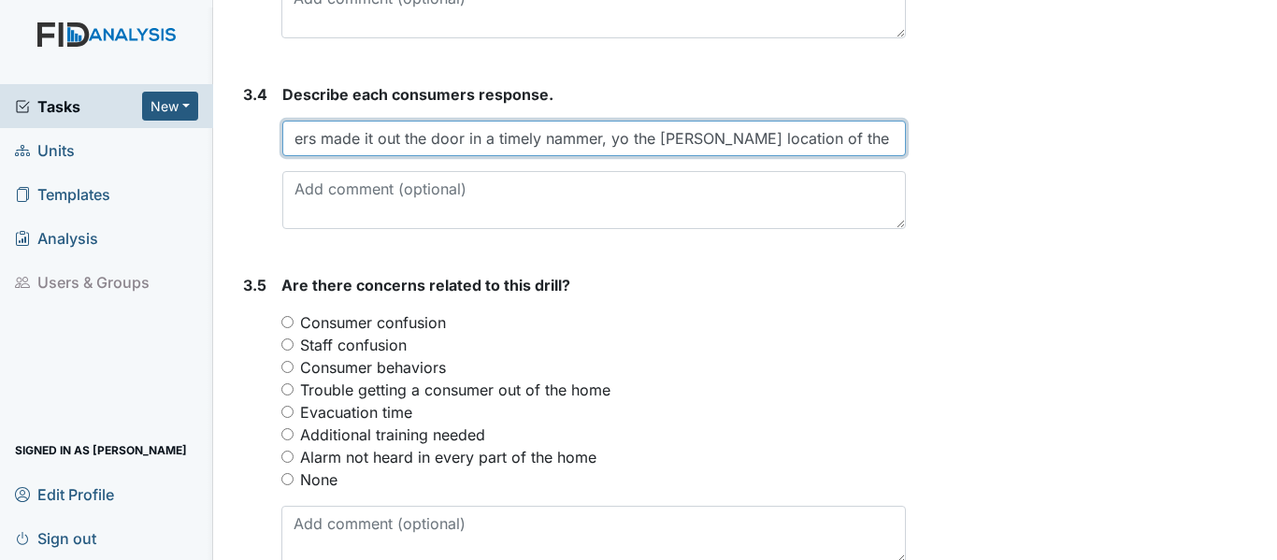
click at [554, 156] on input "All consumers made it out the door in a timely nammer, yo the [PERSON_NAME] loc…" at bounding box center [593, 139] width 623 height 36
drag, startPoint x: 594, startPoint y: 162, endPoint x: 609, endPoint y: 156, distance: 16.0
click at [596, 156] on input "All consumers made it out the door in a timely mammer, yo the [PERSON_NAME] loc…" at bounding box center [593, 139] width 623 height 36
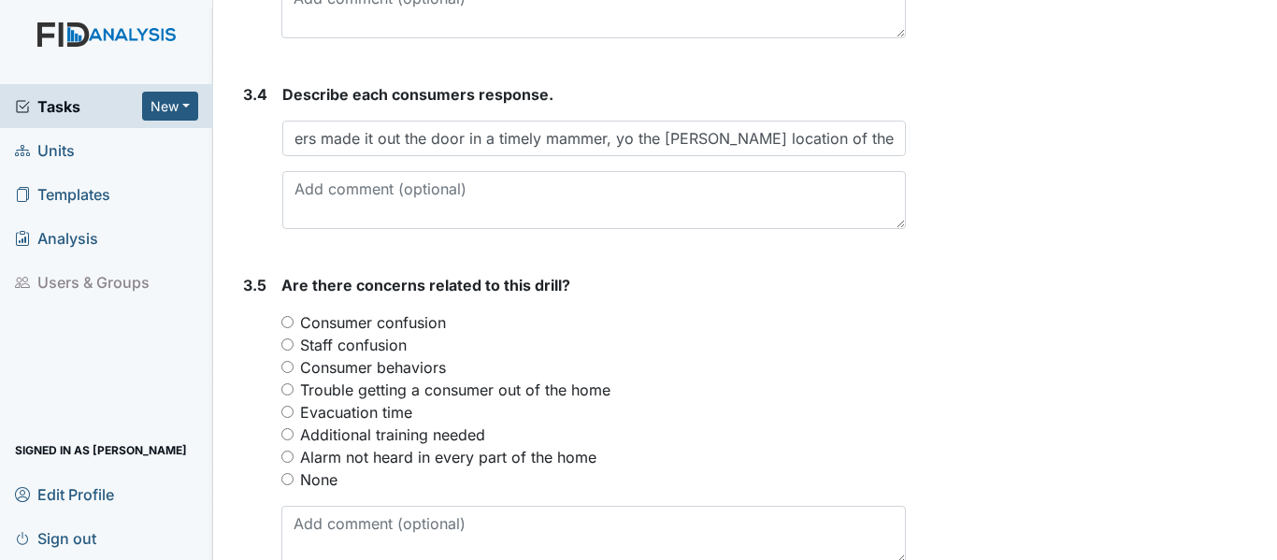
scroll to position [0, 0]
drag, startPoint x: 578, startPoint y: 155, endPoint x: 569, endPoint y: 181, distance: 27.5
click at [569, 181] on div "Describe each consumers response. All consumers made it out the door in a timel…" at bounding box center [593, 156] width 623 height 146
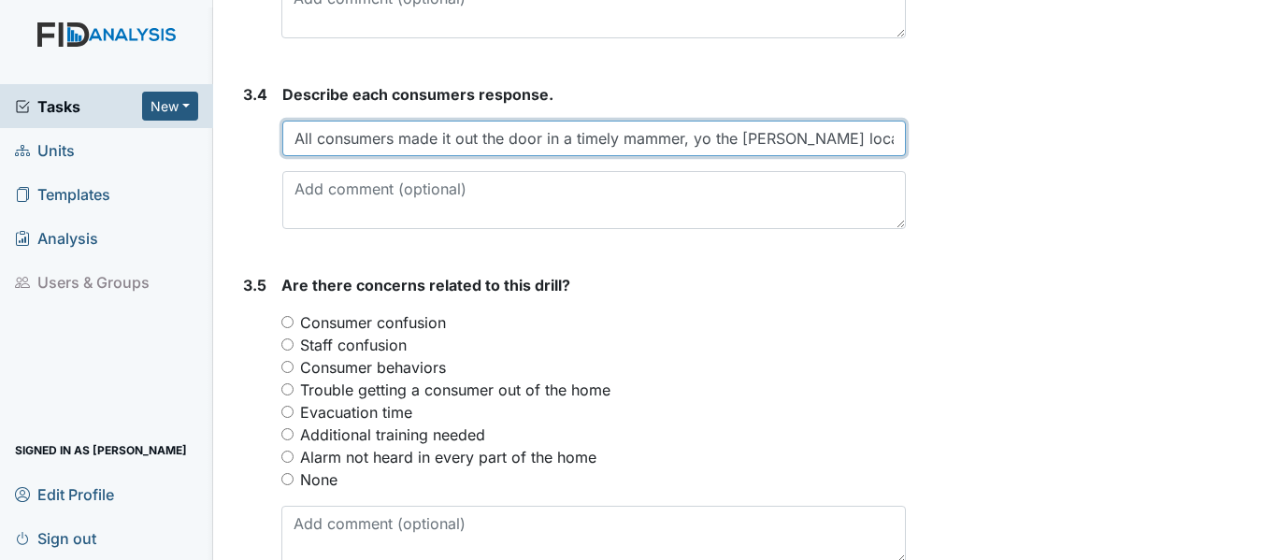
click at [668, 156] on input "All consumers made it out the door in a timely mammer, yo the [PERSON_NAME] loc…" at bounding box center [593, 139] width 623 height 36
click at [751, 156] on input "All consumers made it out the door in a timely manner, yo the [PERSON_NAME] loc…" at bounding box center [593, 139] width 623 height 36
type input "All consumers made it out the door in a timely manner, yo the meeting location …"
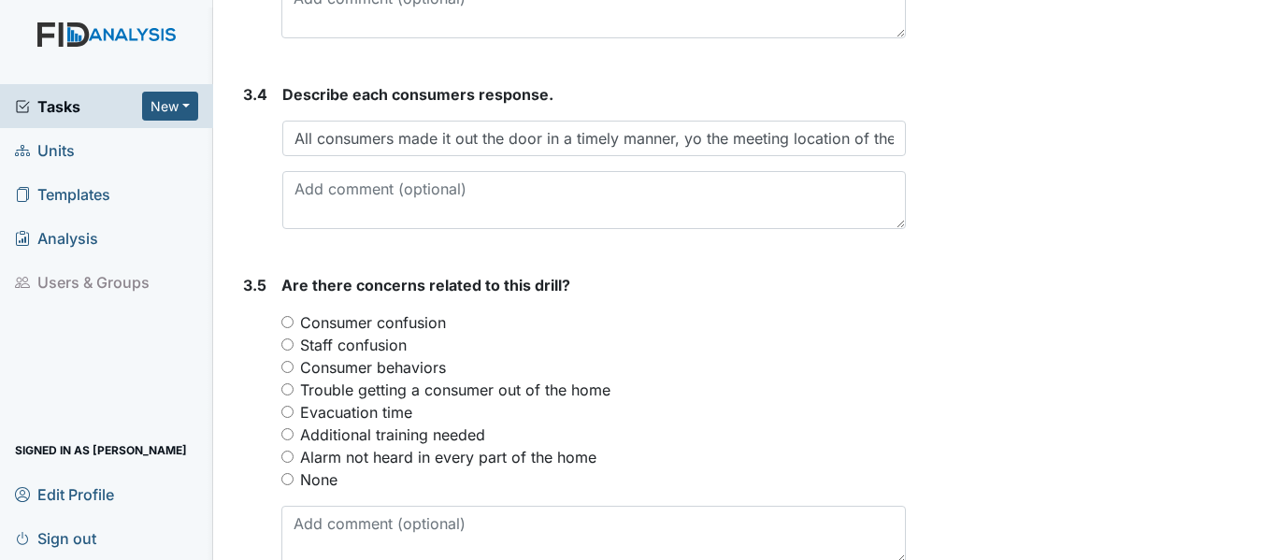
drag, startPoint x: 809, startPoint y: 352, endPoint x: 800, endPoint y: 346, distance: 10.7
click at [805, 334] on div "Consumer confusion" at bounding box center [593, 322] width 624 height 22
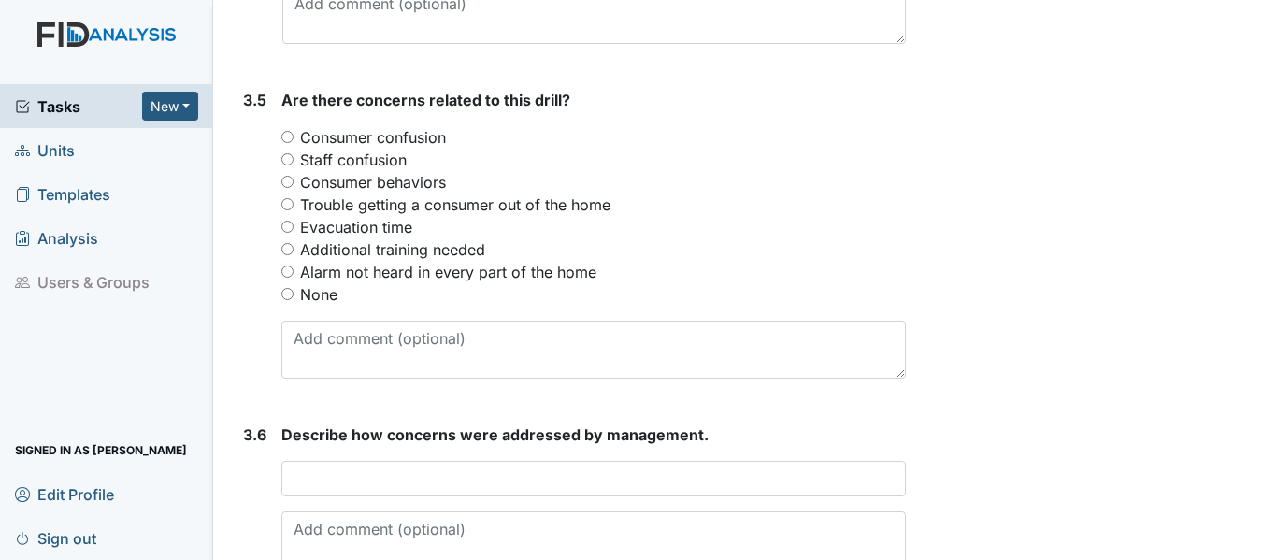
scroll to position [2430, 0]
click at [294, 304] on div "None" at bounding box center [593, 292] width 624 height 22
click at [289, 298] on input "None" at bounding box center [287, 292] width 12 height 12
radio input "true"
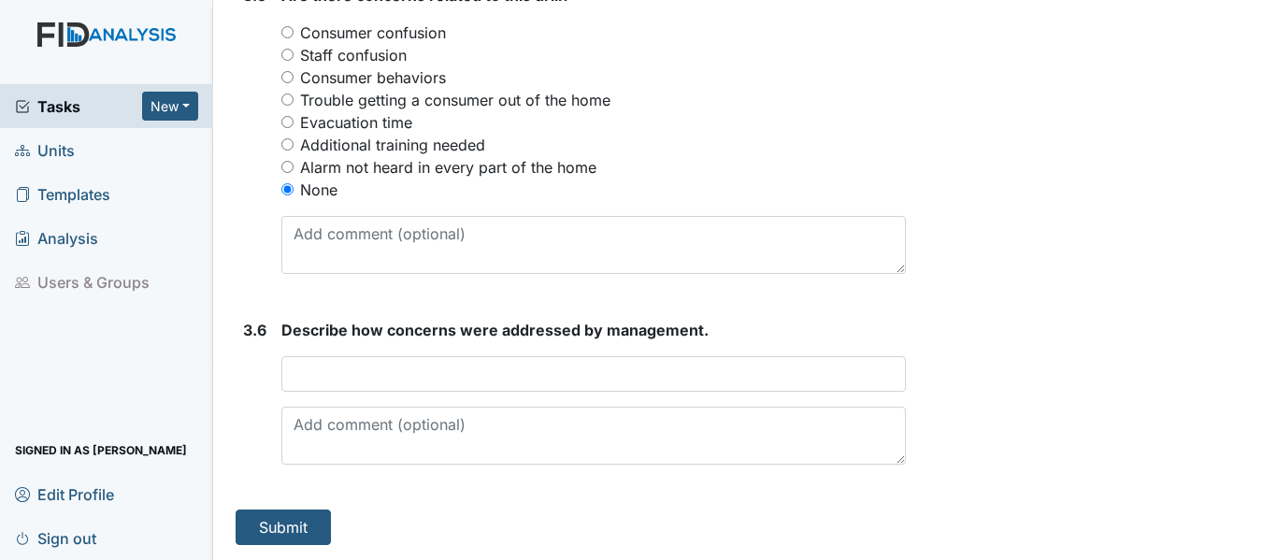
scroll to position [2556, 0]
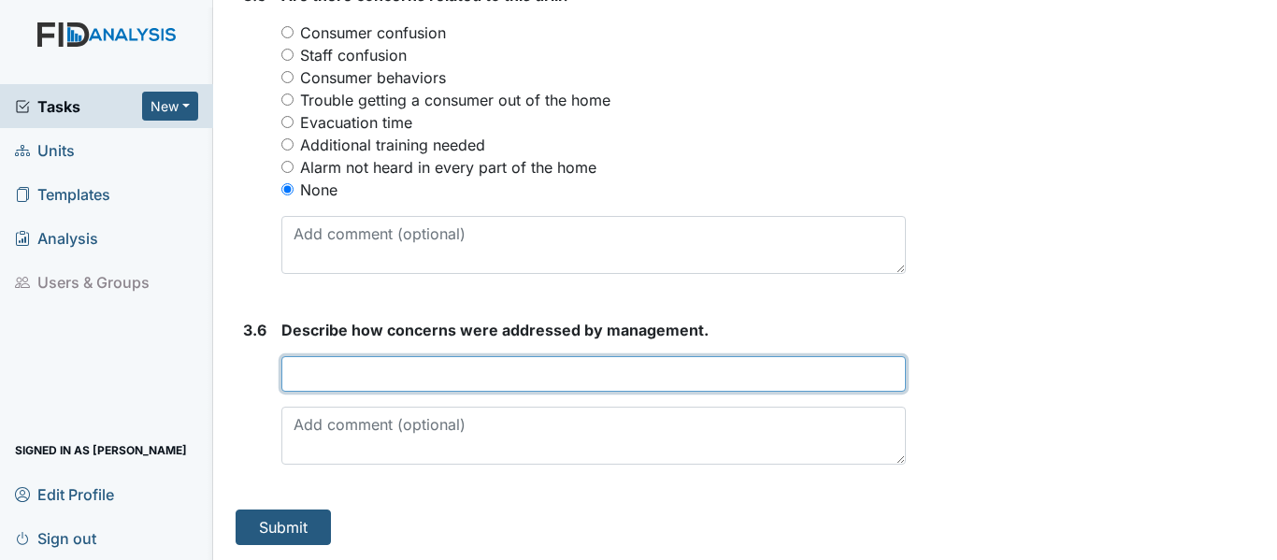
click at [451, 375] on input "text" at bounding box center [593, 374] width 624 height 36
type input "no concerns at this time"
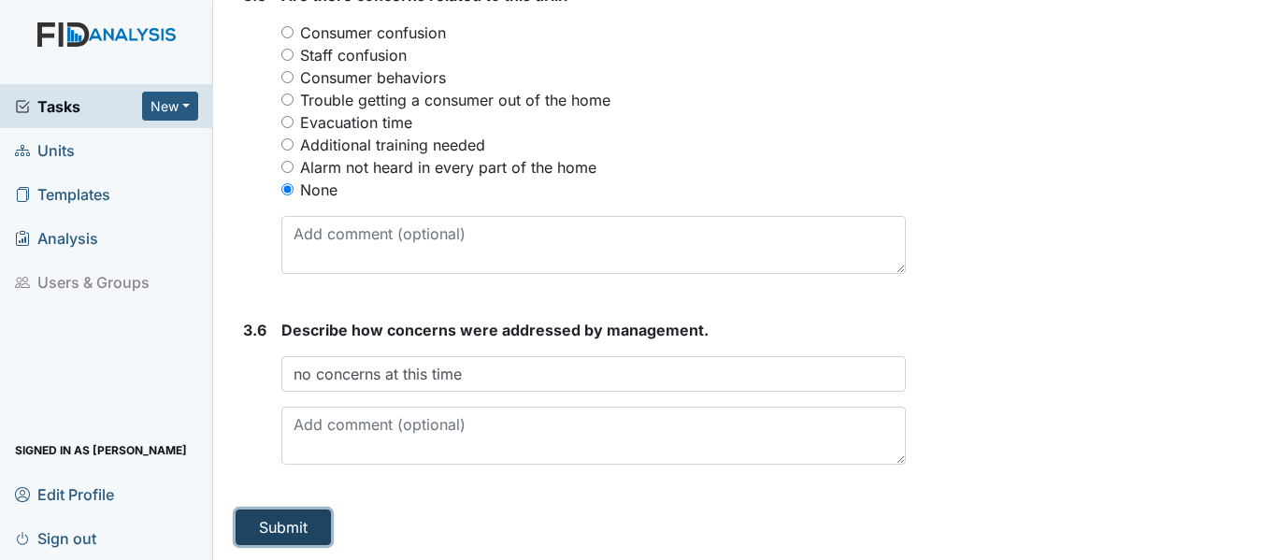
click at [320, 516] on button "Submit" at bounding box center [283, 527] width 95 height 36
